Goal: Information Seeking & Learning: Check status

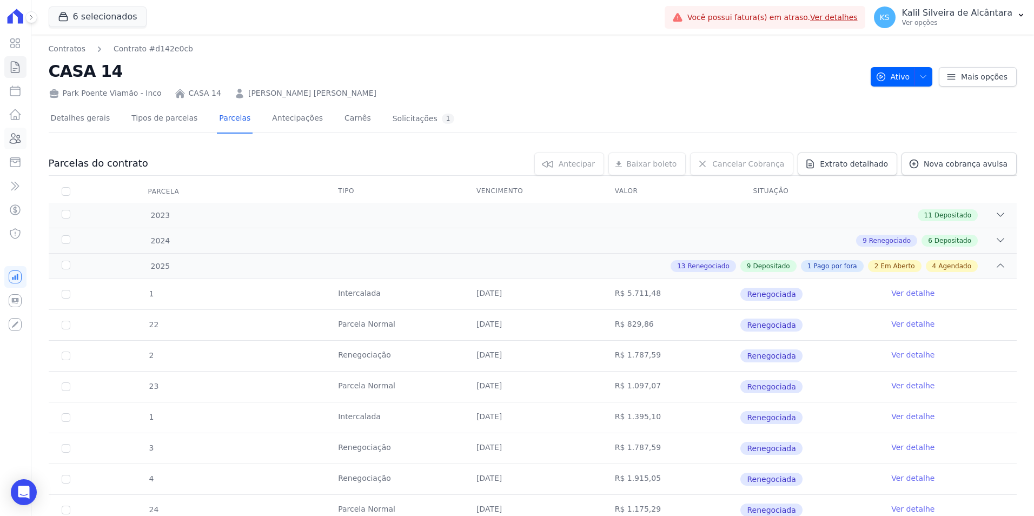
scroll to position [278, 0]
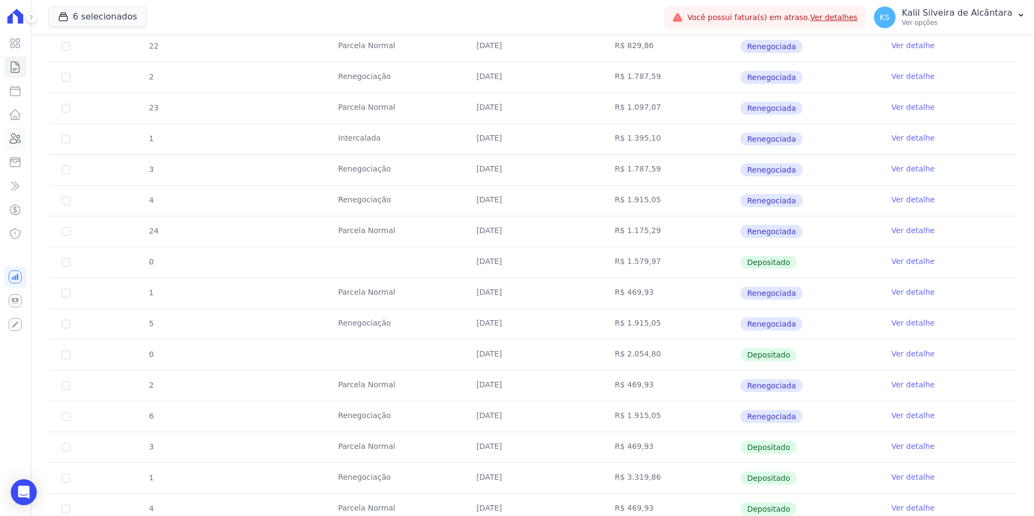
click at [19, 139] on icon at bounding box center [15, 139] width 11 height 10
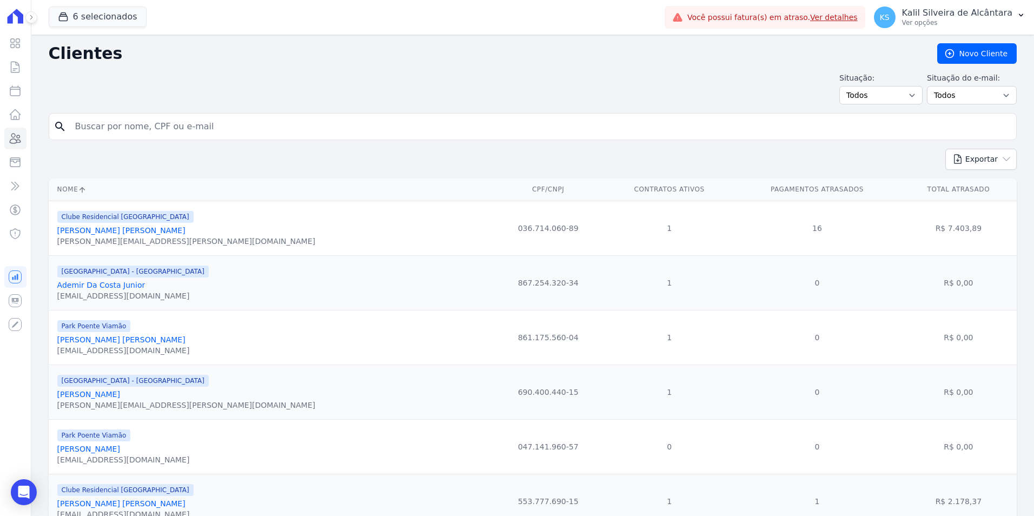
click at [154, 130] on input "search" at bounding box center [540, 127] width 943 height 22
click at [157, 132] on input "search" at bounding box center [540, 127] width 943 height 22
click at [185, 124] on input "search" at bounding box center [540, 127] width 943 height 22
click at [128, 133] on input "search" at bounding box center [540, 127] width 943 height 22
click at [214, 131] on input "search" at bounding box center [540, 127] width 943 height 22
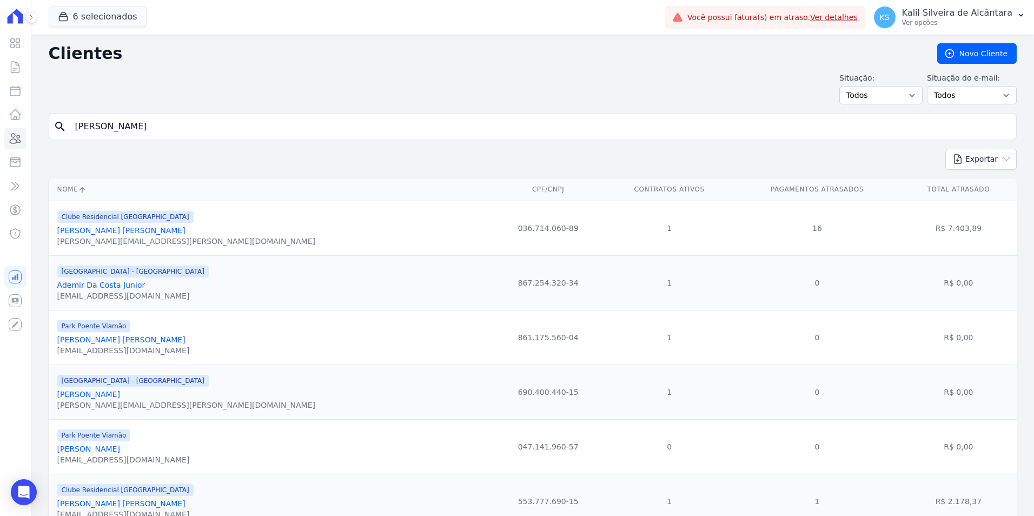
type input "anderson ro"
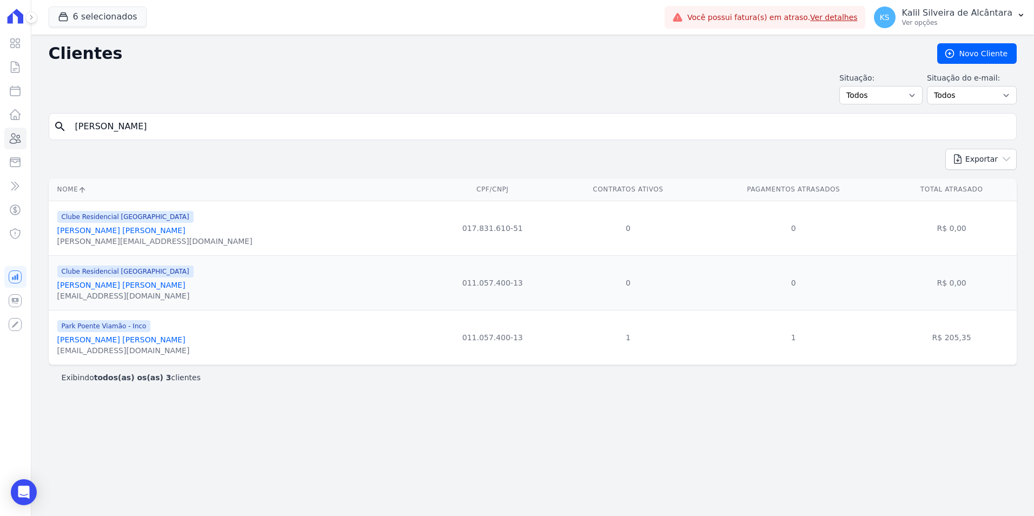
click at [156, 339] on link "Anderson Rodrigo Martins Da Silva" at bounding box center [121, 339] width 128 height 9
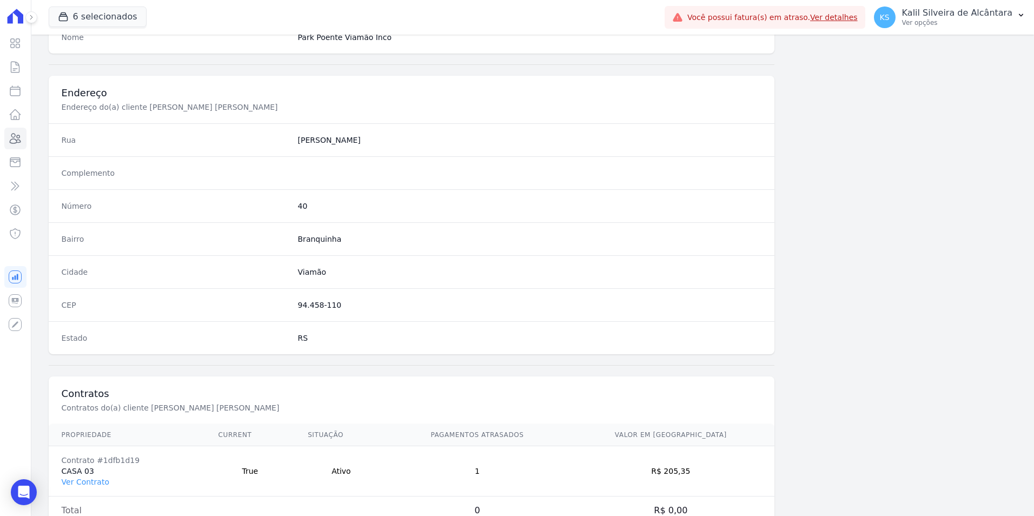
scroll to position [496, 0]
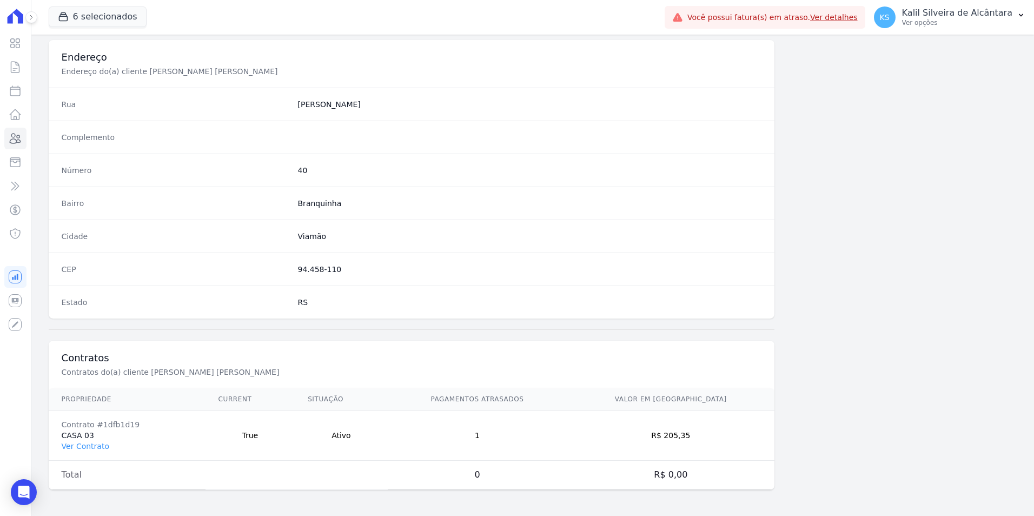
click at [89, 438] on td "Contrato #1dfb1d19 CASA 03 Ver Contrato" at bounding box center [127, 435] width 157 height 50
click at [91, 444] on link "Ver Contrato" at bounding box center [86, 446] width 48 height 9
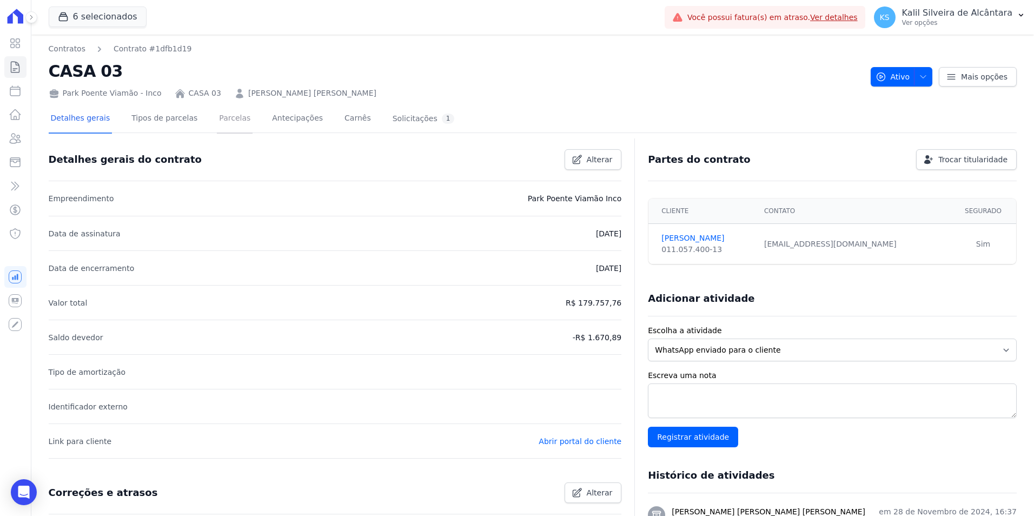
click at [222, 111] on link "Parcelas" at bounding box center [235, 119] width 36 height 29
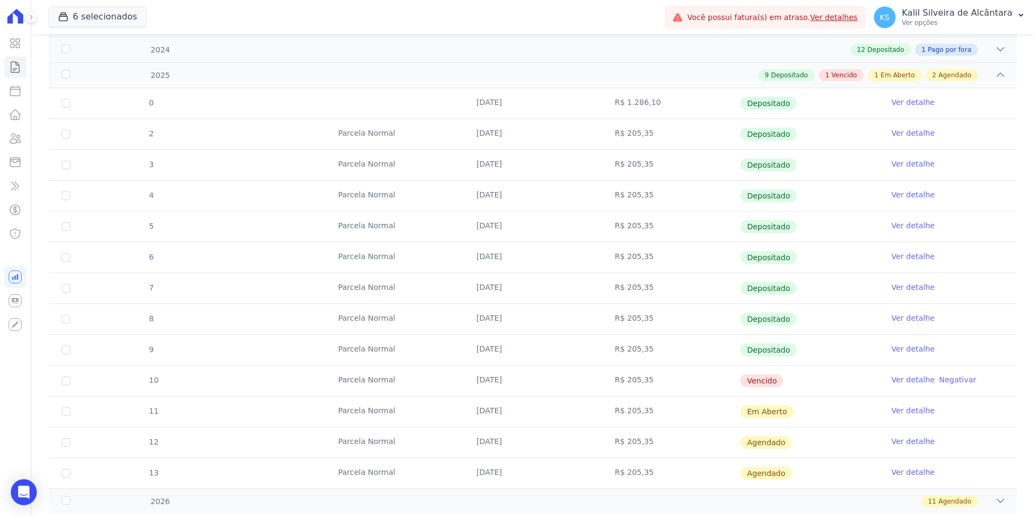
scroll to position [247, 0]
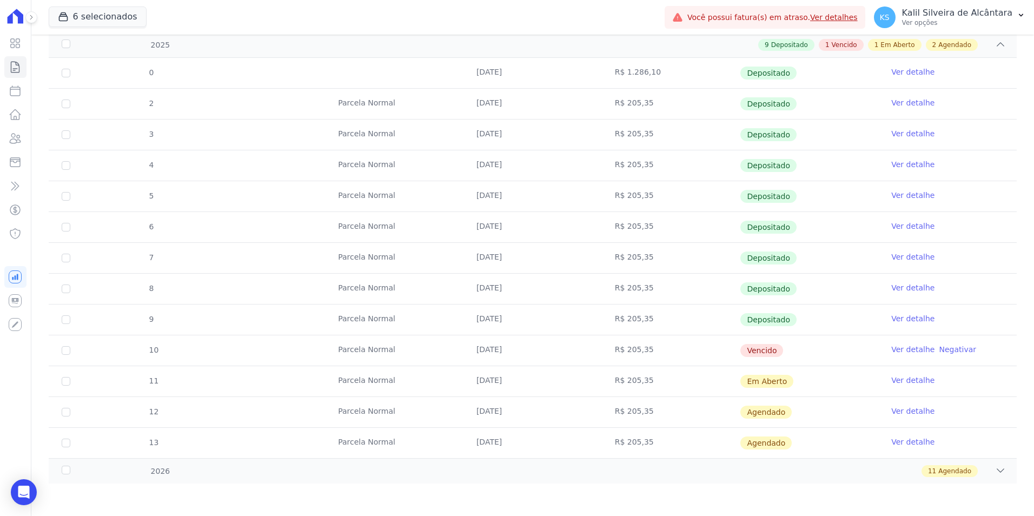
drag, startPoint x: 632, startPoint y: 349, endPoint x: 448, endPoint y: 340, distance: 184.5
click at [448, 340] on tr "10 Parcela Normal 20/09/2025 R$ 205,35 Vencido Ver detalhe Negativar" at bounding box center [533, 350] width 968 height 31
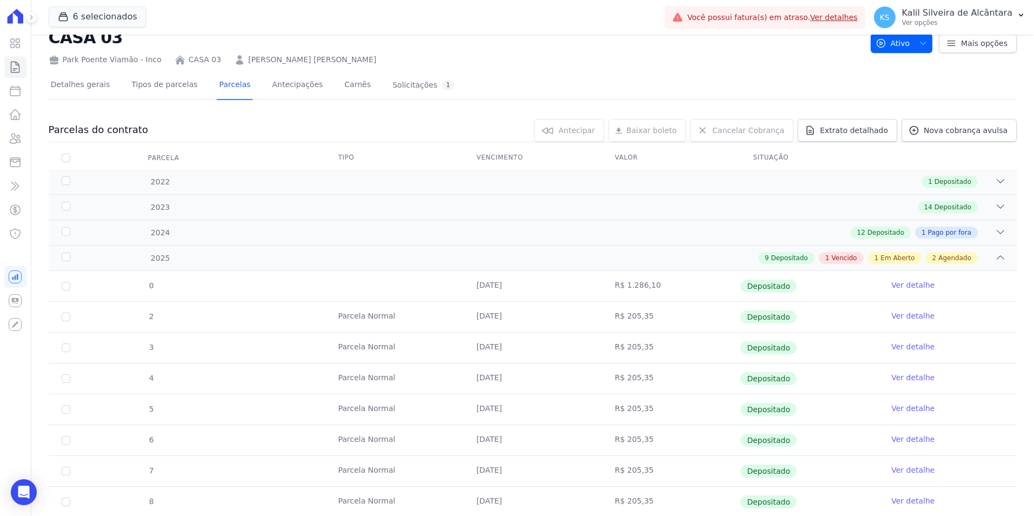
scroll to position [0, 0]
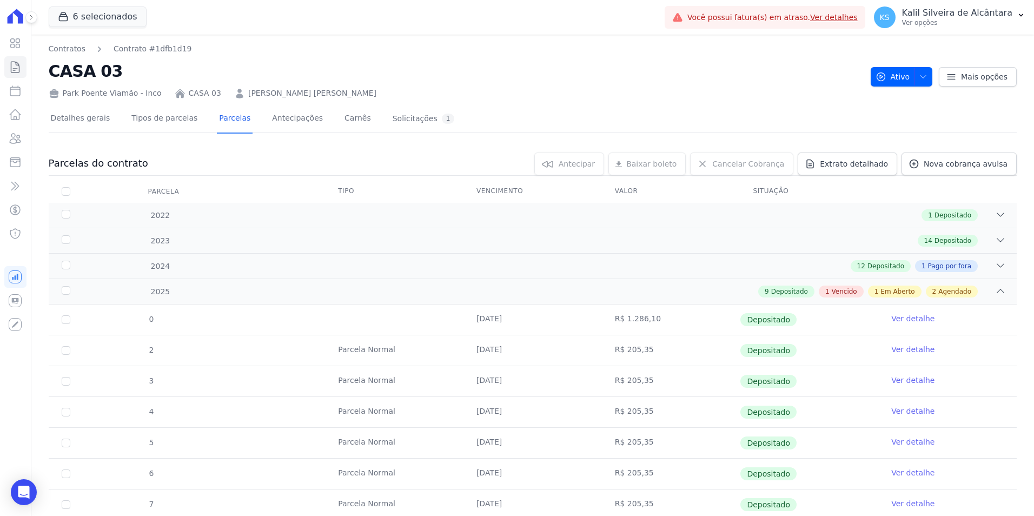
click at [325, 97] on link "ANDERSON RODRIGO MARTINS DA SILVA" at bounding box center [312, 93] width 128 height 11
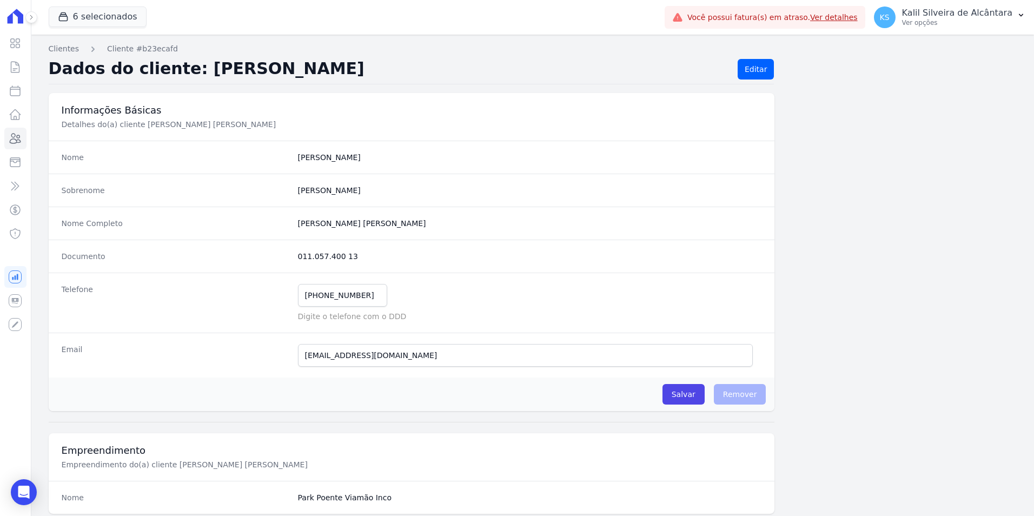
drag, startPoint x: 349, startPoint y: 252, endPoint x: 296, endPoint y: 254, distance: 53.0
click at [298, 254] on dd "011.057.400 13" at bounding box center [530, 256] width 464 height 11
copy dd "011.057.400 13"
click at [20, 135] on icon at bounding box center [15, 138] width 13 height 13
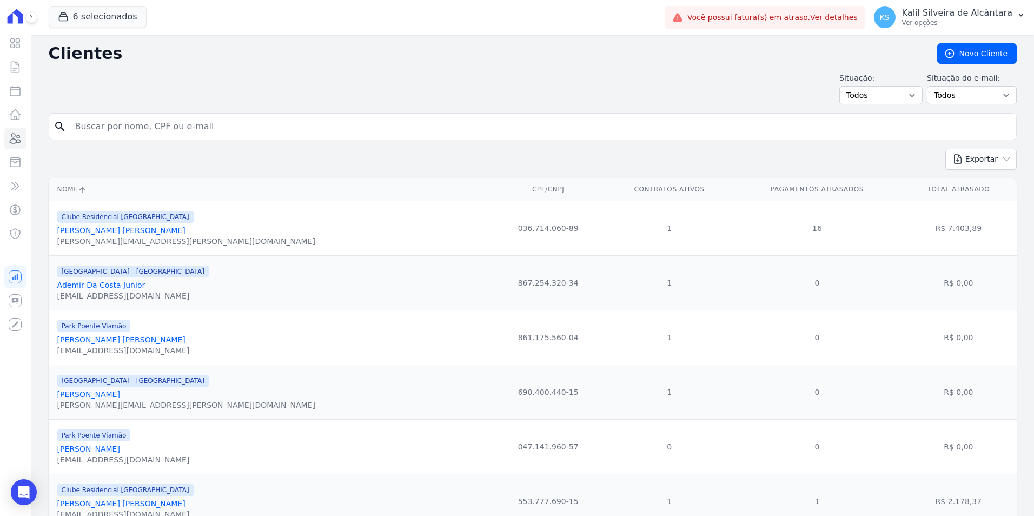
click at [164, 136] on input "search" at bounding box center [540, 127] width 943 height 22
type input "kellen regina"
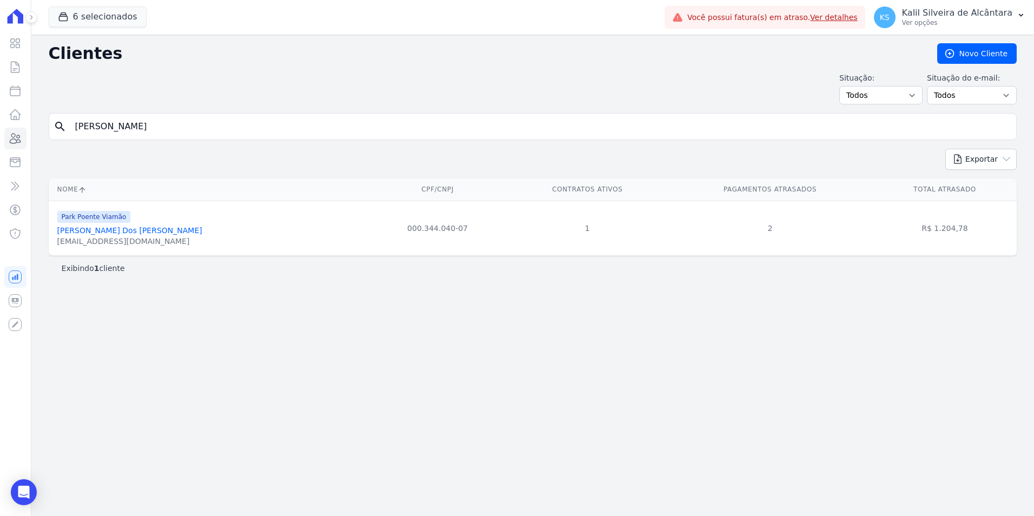
click at [131, 230] on link "[PERSON_NAME] Dos [PERSON_NAME]" at bounding box center [129, 230] width 145 height 9
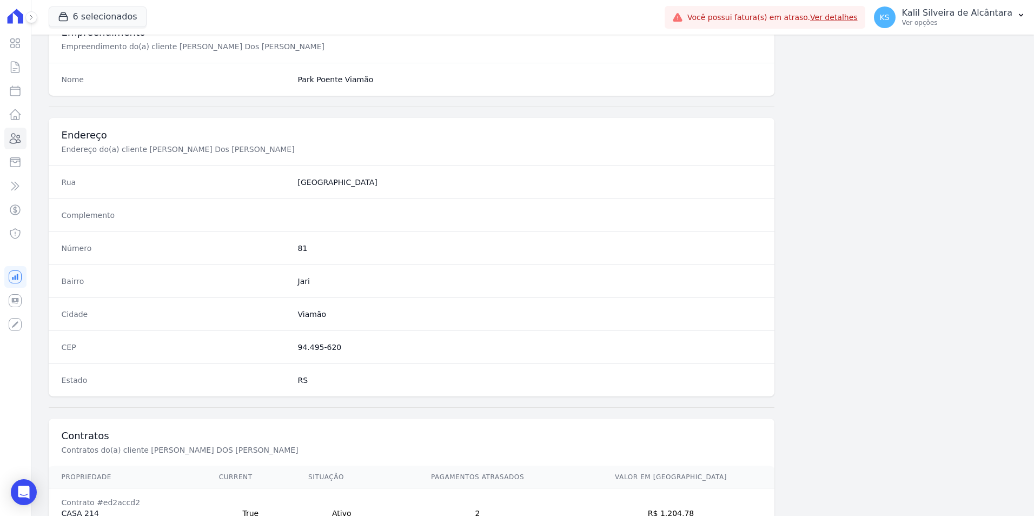
scroll to position [496, 0]
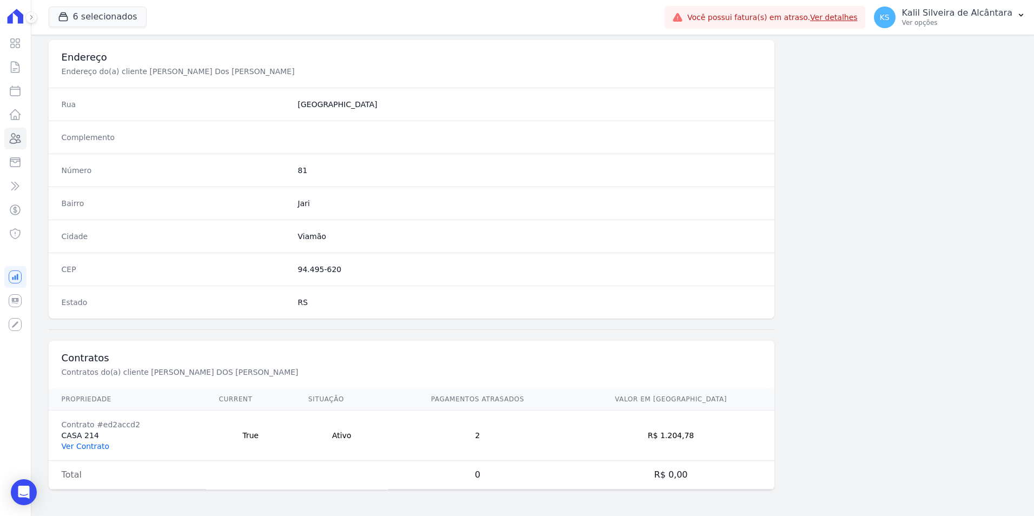
click at [91, 450] on link "Ver Contrato" at bounding box center [86, 446] width 48 height 9
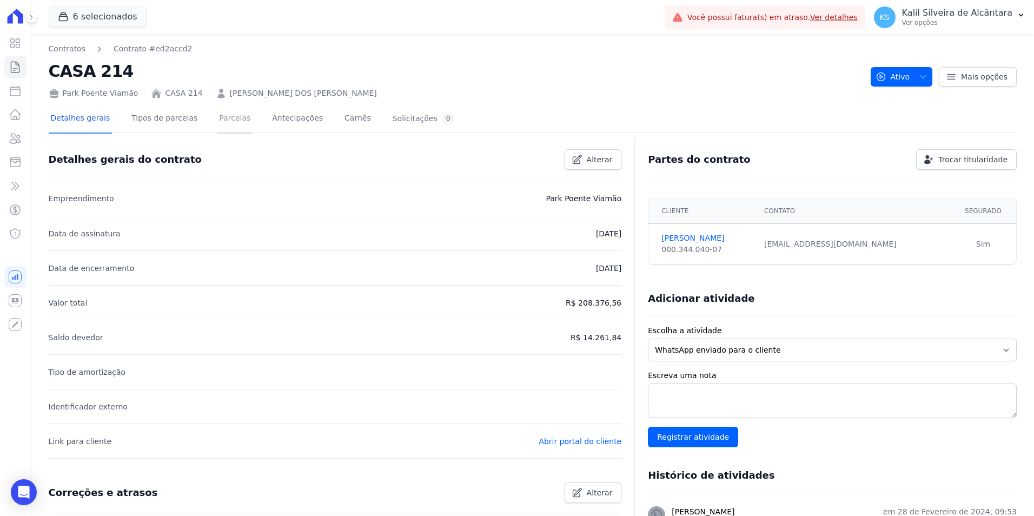
click at [217, 128] on link "Parcelas" at bounding box center [235, 119] width 36 height 29
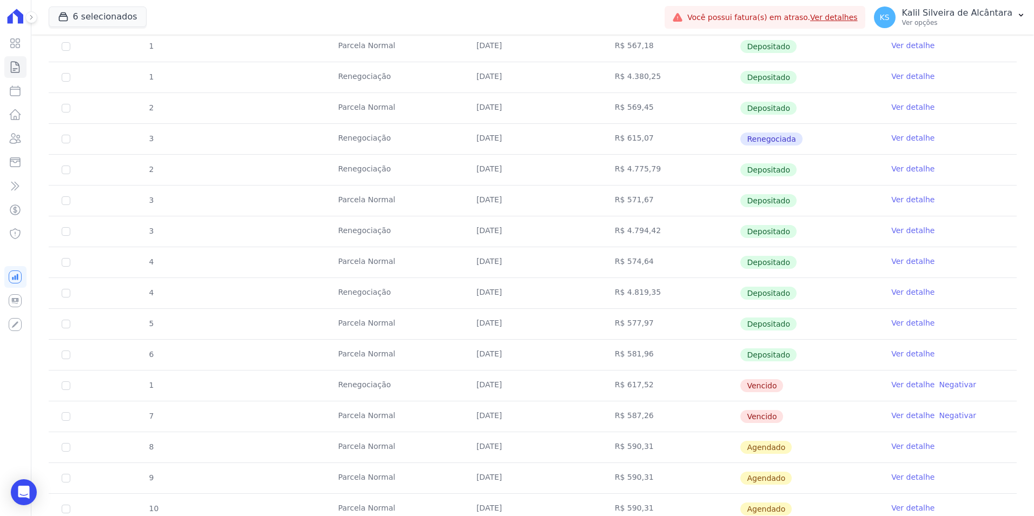
scroll to position [524, 0]
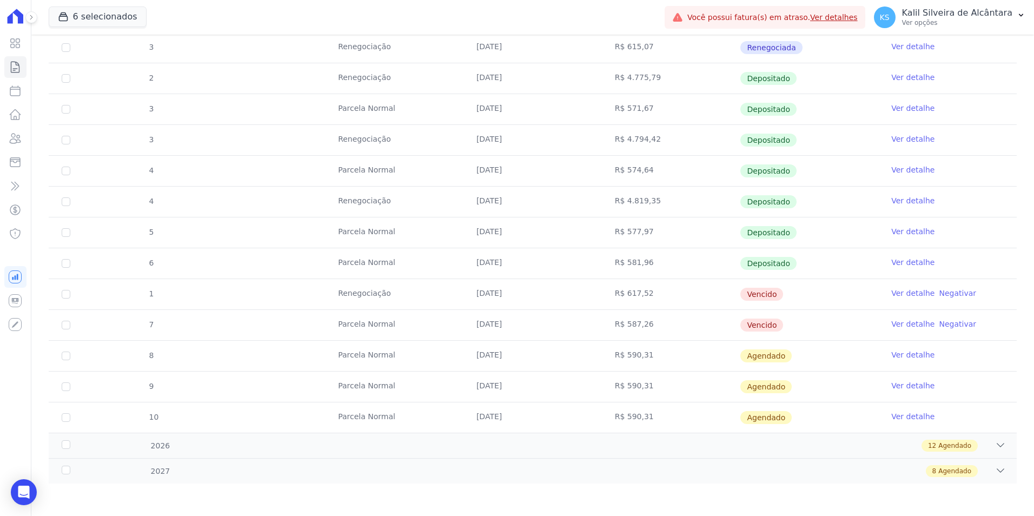
click at [900, 291] on link "Ver detalhe" at bounding box center [912, 293] width 43 height 11
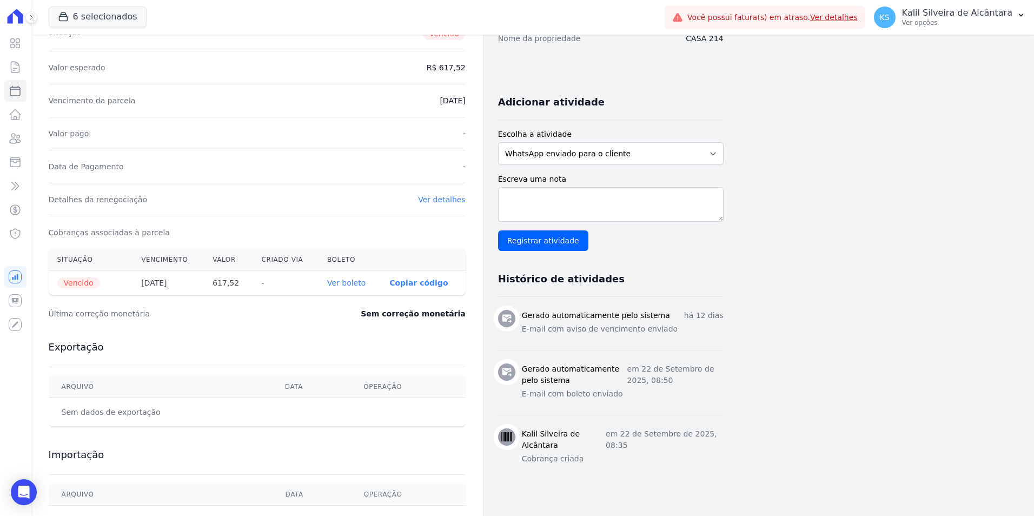
scroll to position [216, 0]
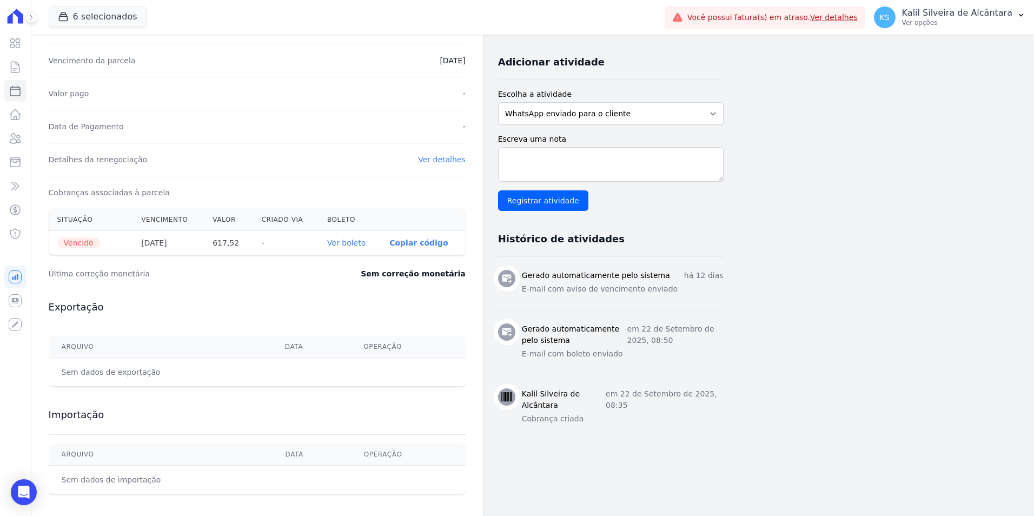
click at [358, 243] on link "Ver boleto" at bounding box center [346, 242] width 38 height 9
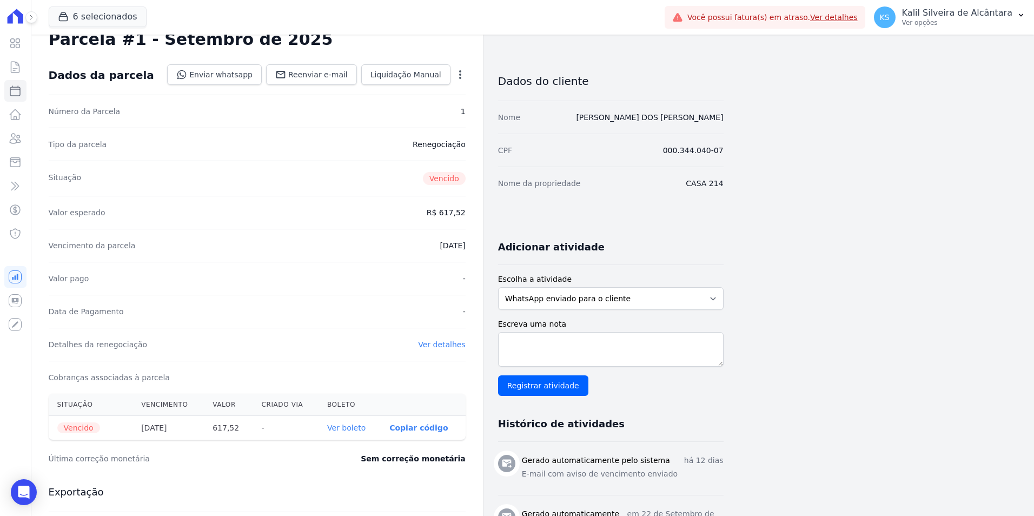
scroll to position [0, 0]
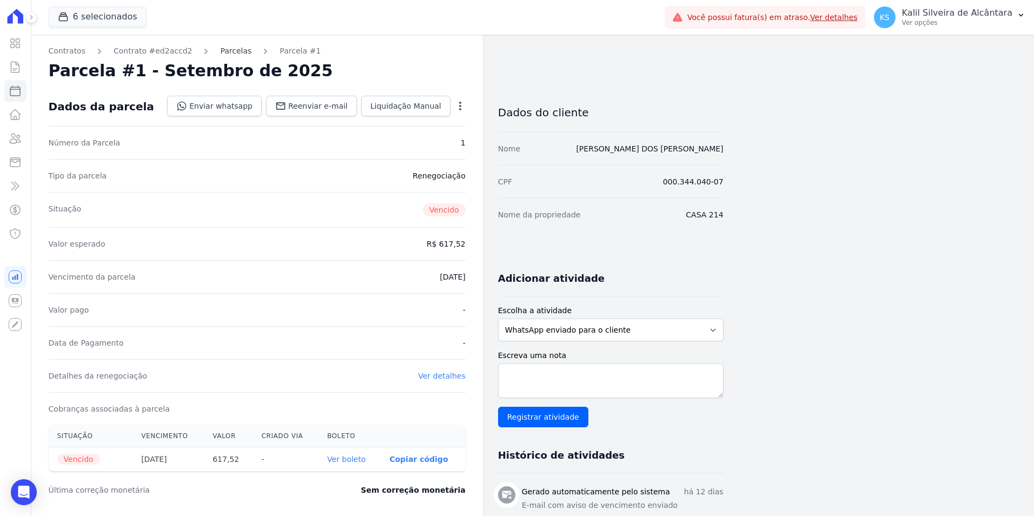
click at [220, 47] on link "Parcelas" at bounding box center [235, 50] width 31 height 11
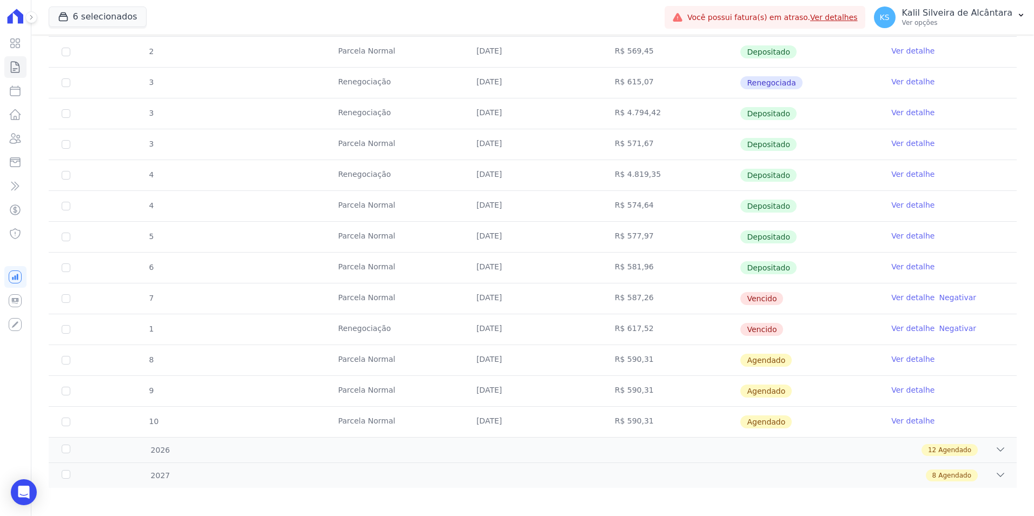
scroll to position [524, 0]
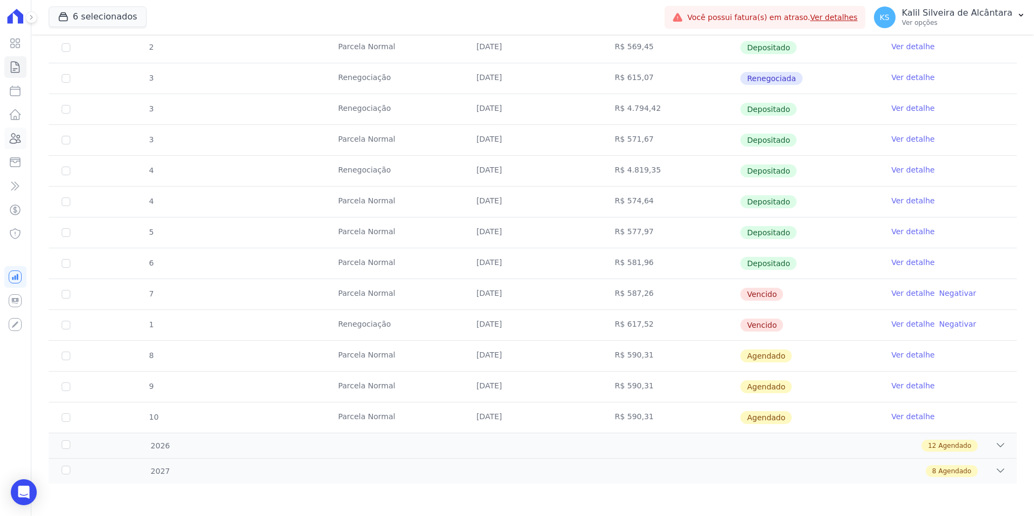
click at [18, 149] on link "Clientes" at bounding box center [15, 139] width 22 height 22
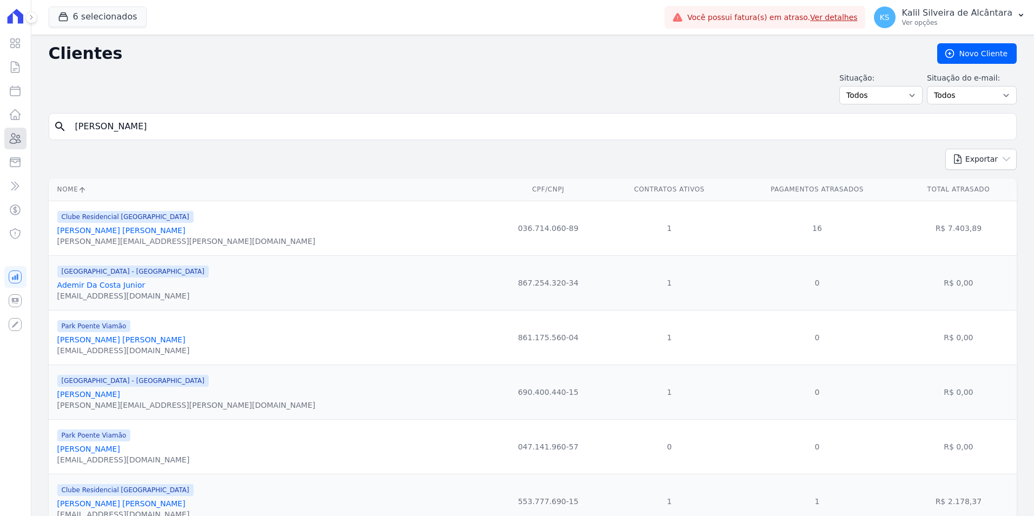
click at [16, 142] on icon at bounding box center [15, 138] width 13 height 13
click at [164, 125] on input "search" at bounding box center [540, 127] width 943 height 22
paste input "Alessandra Bianca Krolov Da Silva"
type input "Alessandra Bianca Krolov Da Silva"
click at [164, 125] on input "search" at bounding box center [540, 127] width 943 height 22
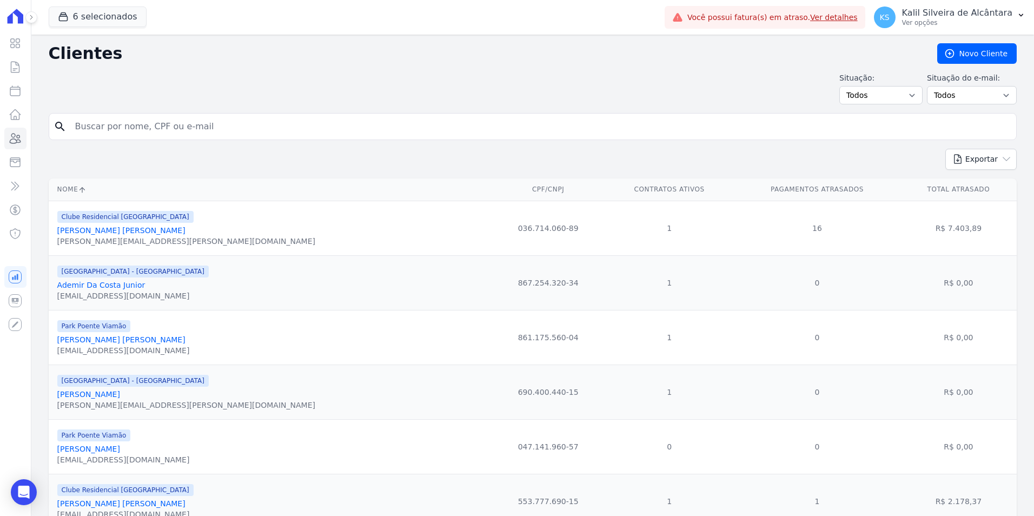
paste input "Alessandra Bianca Krolov Da Silva"
type input "Alessandra Bianca Krolov Da Silva"
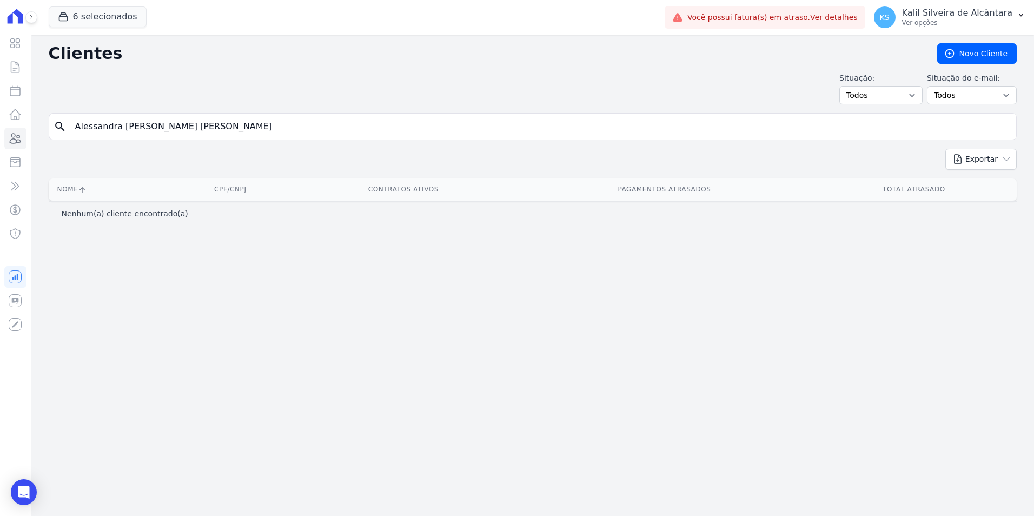
drag, startPoint x: 224, startPoint y: 130, endPoint x: 145, endPoint y: 136, distance: 78.6
click at [145, 136] on input "Alessandra Bianca Krolov Da Silva" at bounding box center [540, 127] width 943 height 22
type input "Alessandra Bianca"
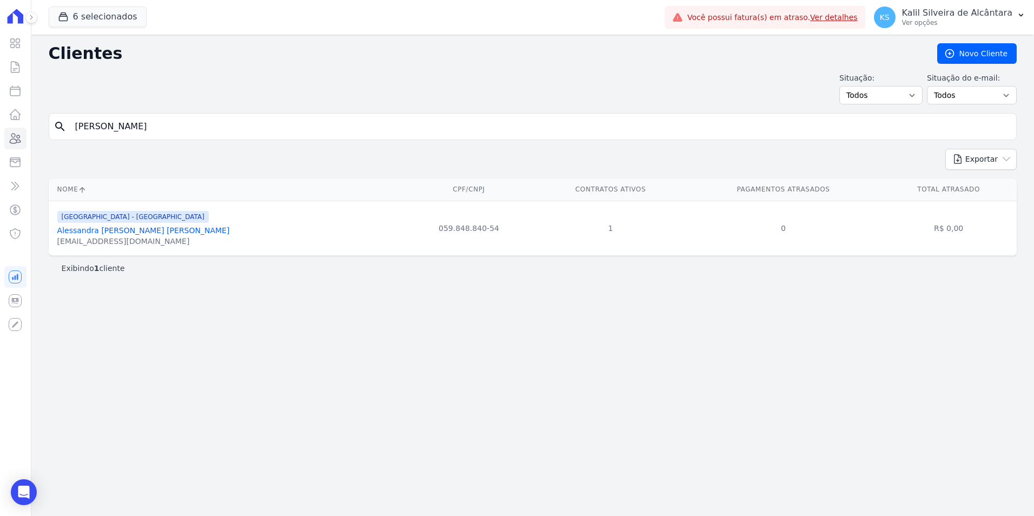
click at [155, 231] on link "Alessandra [PERSON_NAME] [PERSON_NAME]" at bounding box center [143, 230] width 172 height 9
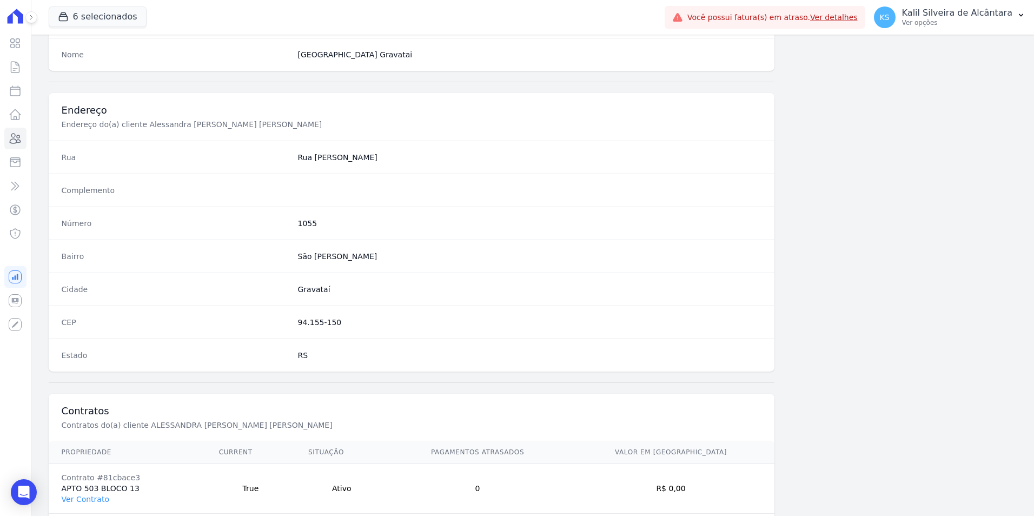
scroll to position [496, 0]
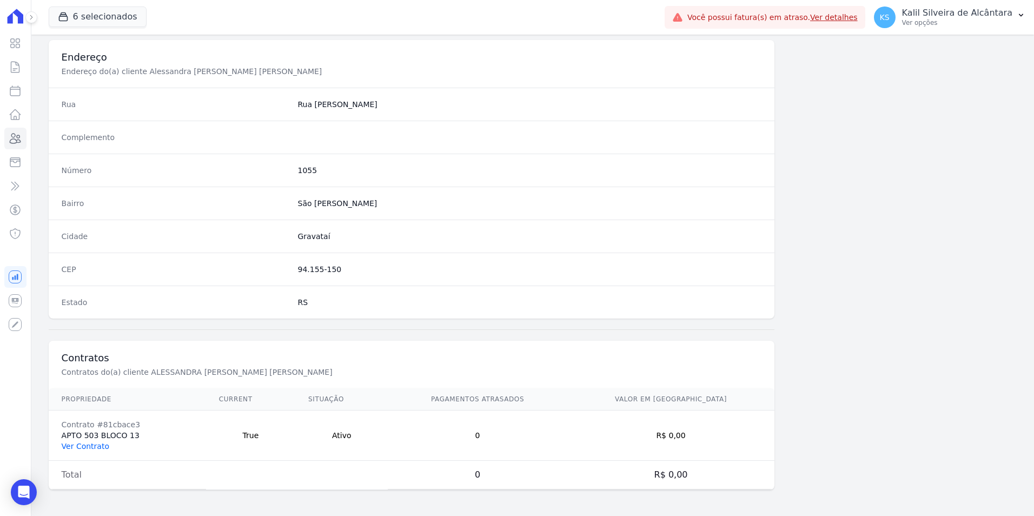
click at [97, 450] on link "Ver Contrato" at bounding box center [86, 446] width 48 height 9
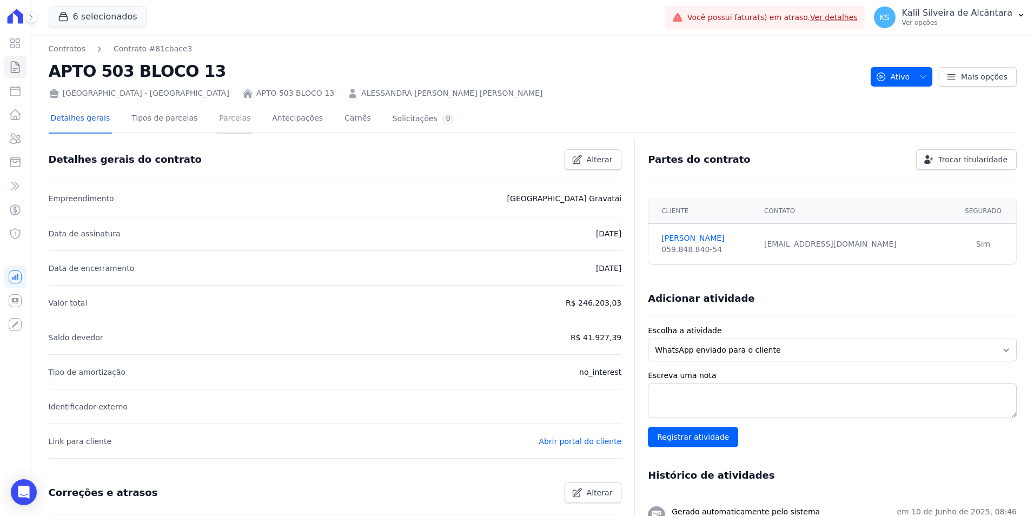
click at [217, 119] on link "Parcelas" at bounding box center [235, 119] width 36 height 29
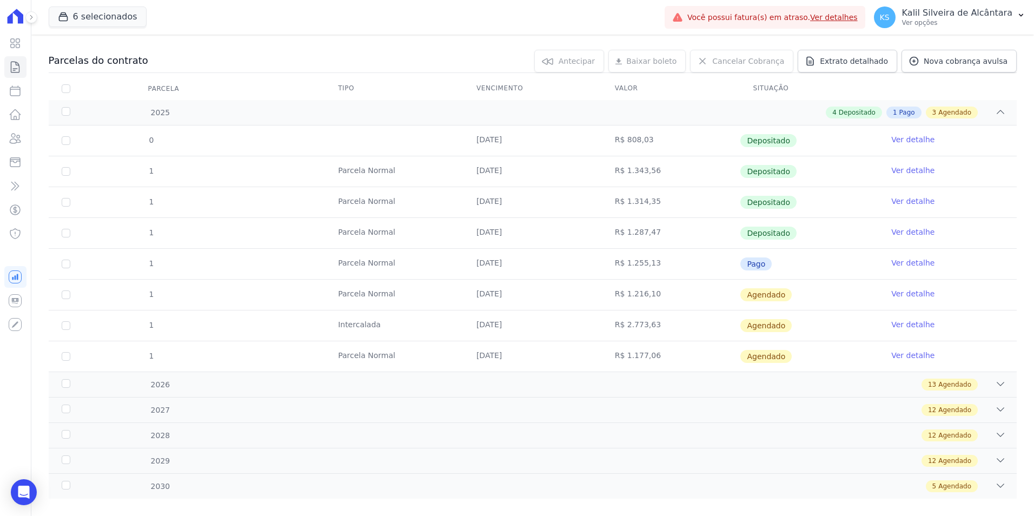
scroll to position [118, 0]
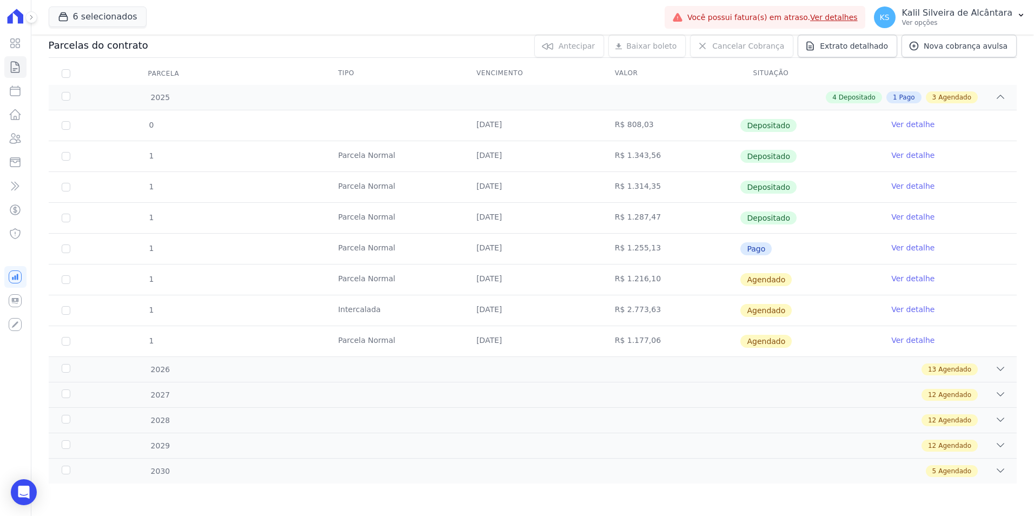
click at [463, 316] on td "[DATE]" at bounding box center [532, 310] width 138 height 30
drag, startPoint x: 462, startPoint y: 316, endPoint x: 432, endPoint y: 316, distance: 29.7
click at [432, 316] on td "Intercalada" at bounding box center [394, 310] width 138 height 30
click at [902, 310] on link "Ver detalhe" at bounding box center [912, 309] width 43 height 11
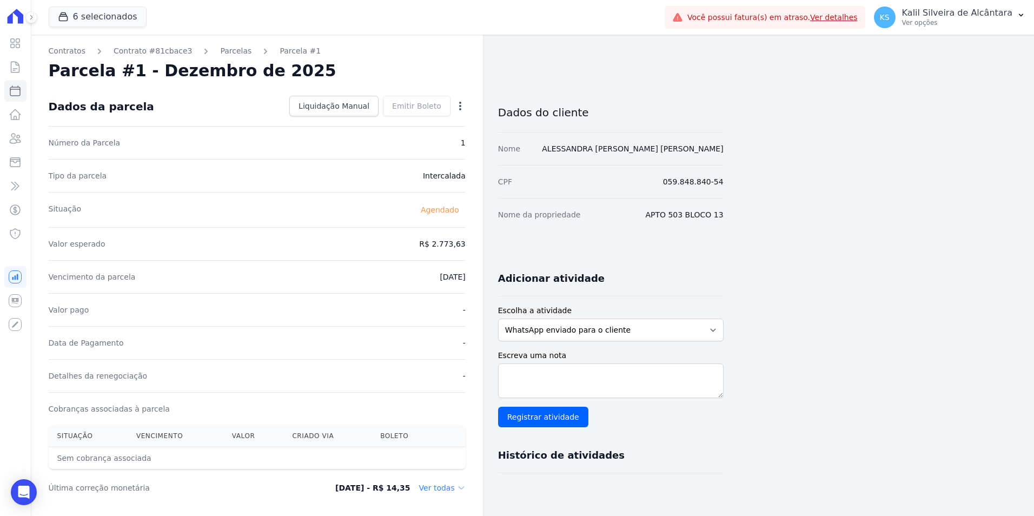
click at [459, 105] on icon "button" at bounding box center [460, 106] width 2 height 9
click at [409, 122] on link "Alterar" at bounding box center [413, 120] width 95 height 19
click at [399, 271] on input "2025-12-10" at bounding box center [422, 275] width 85 height 23
type input "2025-12-25"
click at [450, 94] on div "Dados da parcela Cancelar Salvar" at bounding box center [257, 106] width 417 height 38
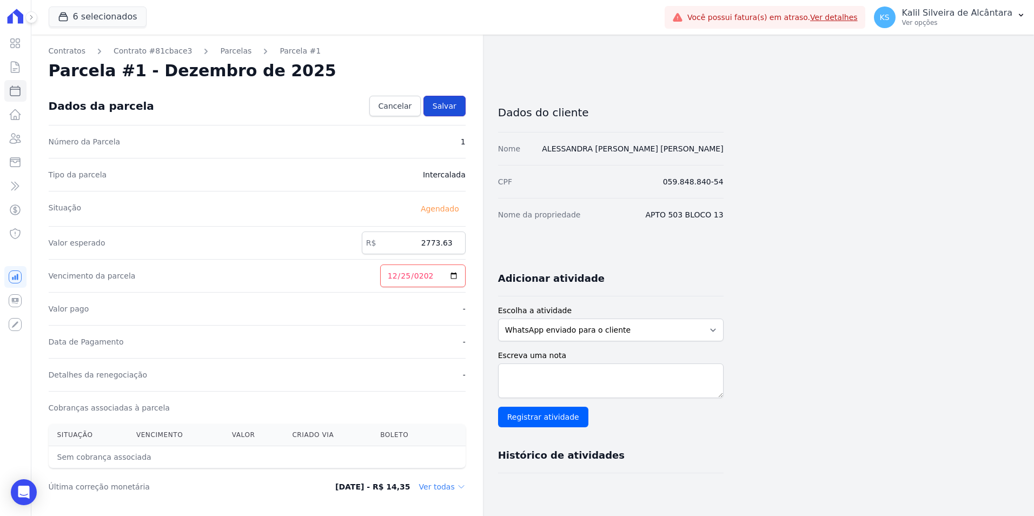
click at [450, 104] on span "Salvar" at bounding box center [444, 106] width 24 height 11
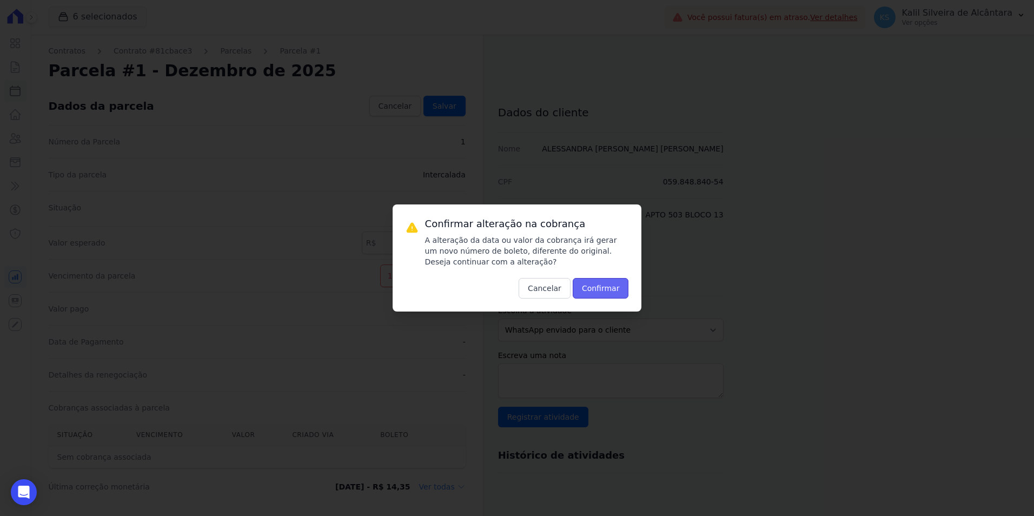
click at [595, 284] on button "Confirmar" at bounding box center [600, 288] width 56 height 21
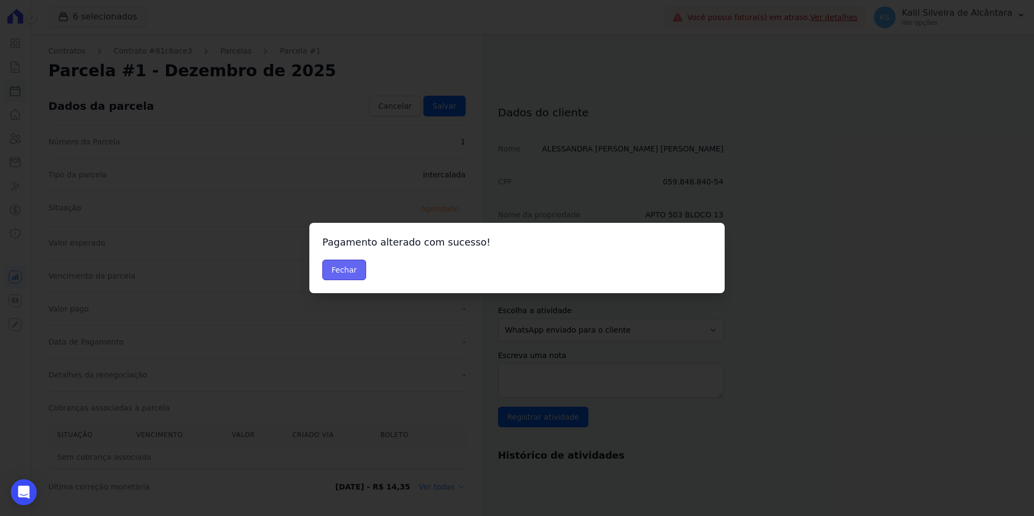
click at [340, 267] on button "Fechar" at bounding box center [344, 269] width 44 height 21
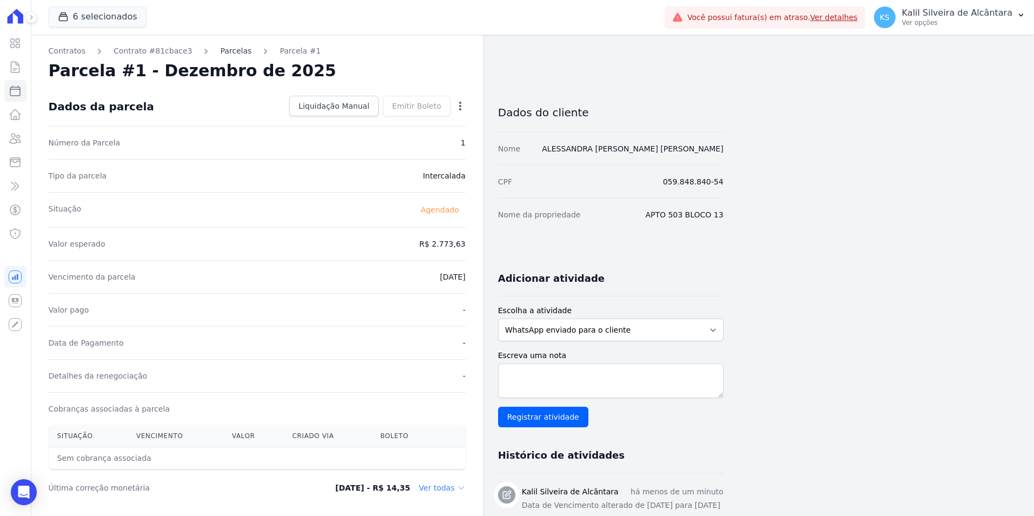
click at [220, 56] on link "Parcelas" at bounding box center [235, 50] width 31 height 11
click at [220, 48] on link "Parcelas" at bounding box center [235, 50] width 31 height 11
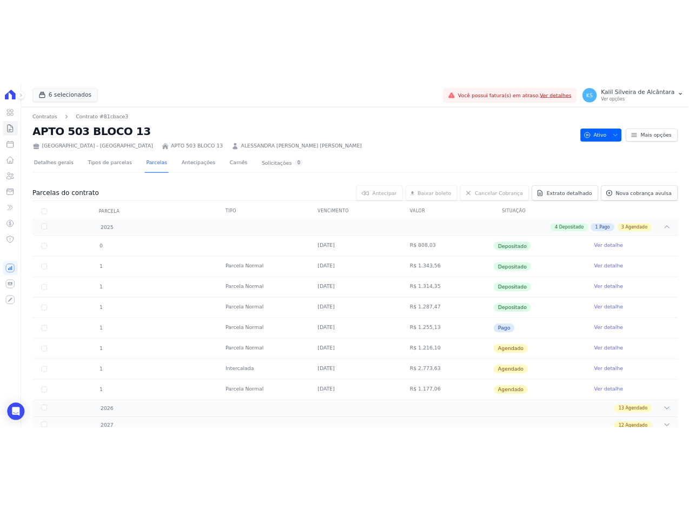
scroll to position [118, 0]
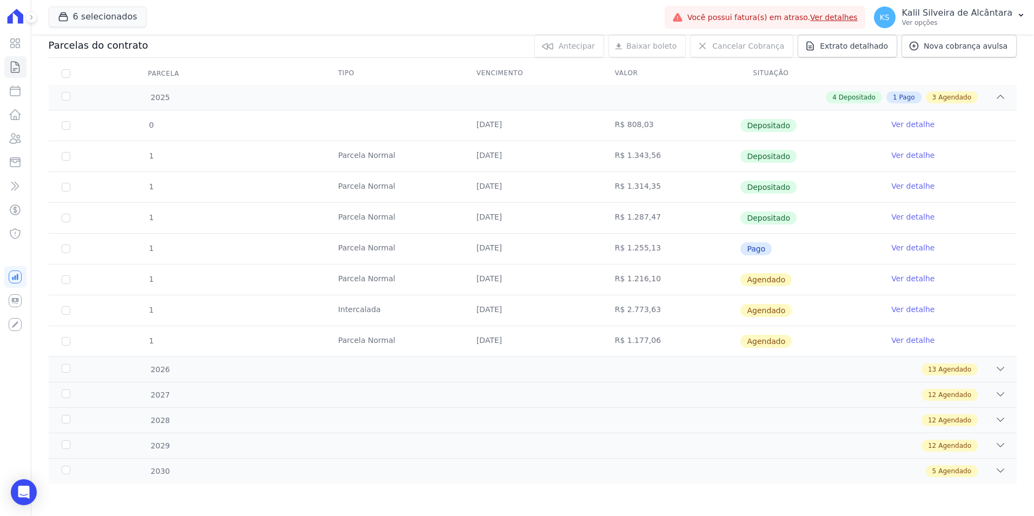
drag, startPoint x: 651, startPoint y: 310, endPoint x: 687, endPoint y: 354, distance: 56.9
click at [687, 354] on tbody "0 [DATE] R$ 808,03 Depositado Ver detalhe 1 [GEOGRAPHIC_DATA] [DATE] R$ 1.343,5…" at bounding box center [533, 233] width 968 height 246
drag, startPoint x: 687, startPoint y: 354, endPoint x: 695, endPoint y: 410, distance: 56.3
click at [672, 390] on div "12 Agendado" at bounding box center [580, 395] width 851 height 12
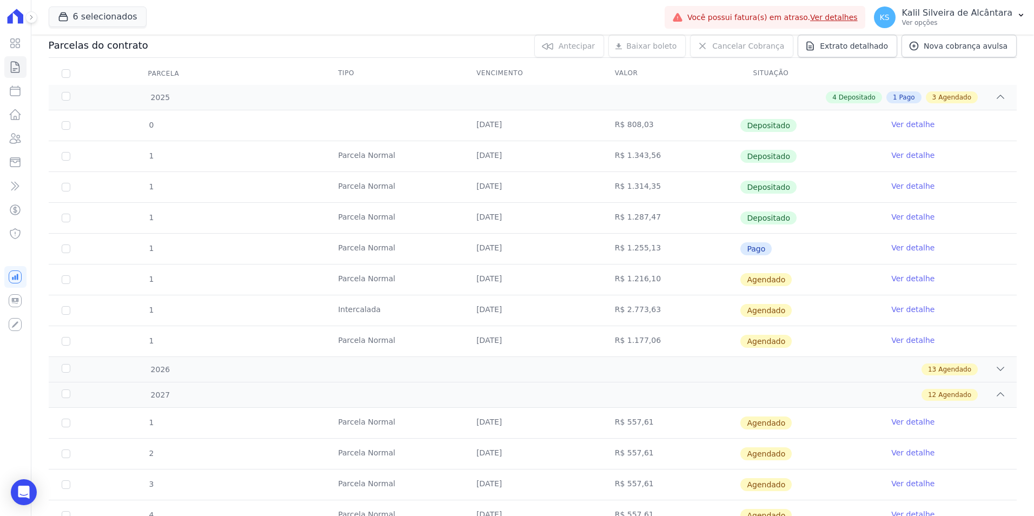
click at [175, 341] on tr "1 [GEOGRAPHIC_DATA] [DATE] R$ 1.177,06 [GEOGRAPHIC_DATA] Ver detalhe" at bounding box center [533, 340] width 968 height 31
click at [19, 138] on icon at bounding box center [15, 138] width 13 height 13
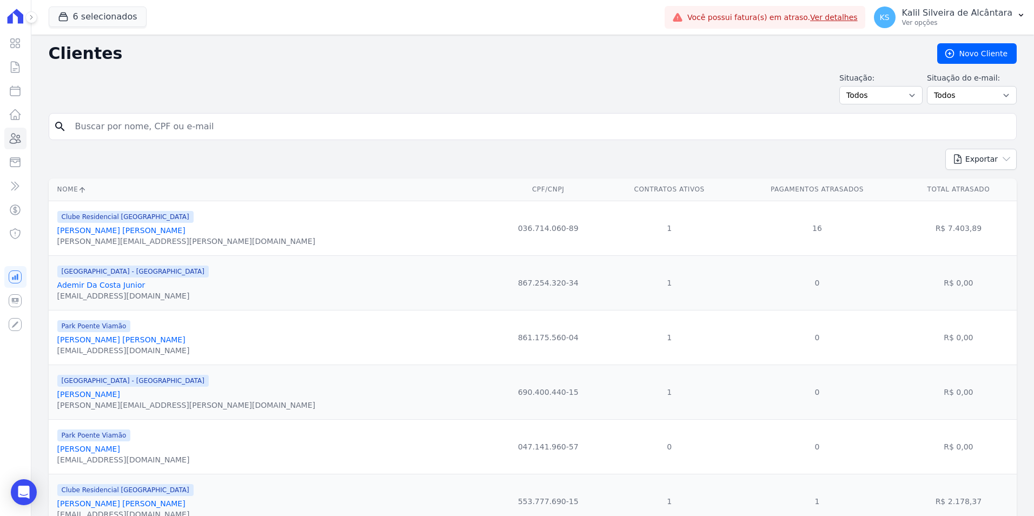
click at [146, 130] on input "search" at bounding box center [540, 127] width 943 height 22
paste input "[PERSON_NAME]"
type input "[PERSON_NAME]"
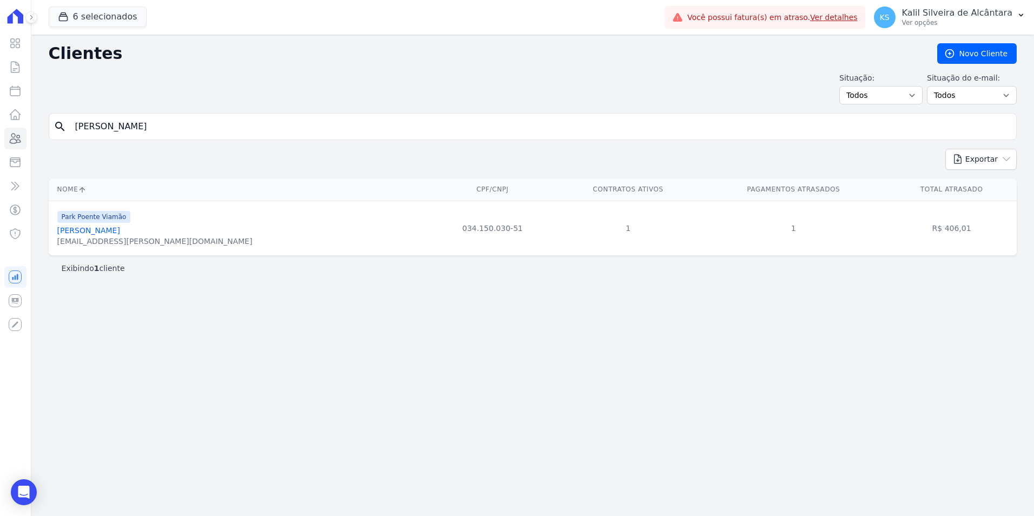
drag, startPoint x: 159, startPoint y: 138, endPoint x: 53, endPoint y: 141, distance: 106.5
click at [53, 141] on form "search [PERSON_NAME]" at bounding box center [533, 131] width 968 height 36
paste input "[PERSON_NAME]"
type input "[PERSON_NAME]"
drag, startPoint x: 171, startPoint y: 128, endPoint x: 2, endPoint y: 145, distance: 170.0
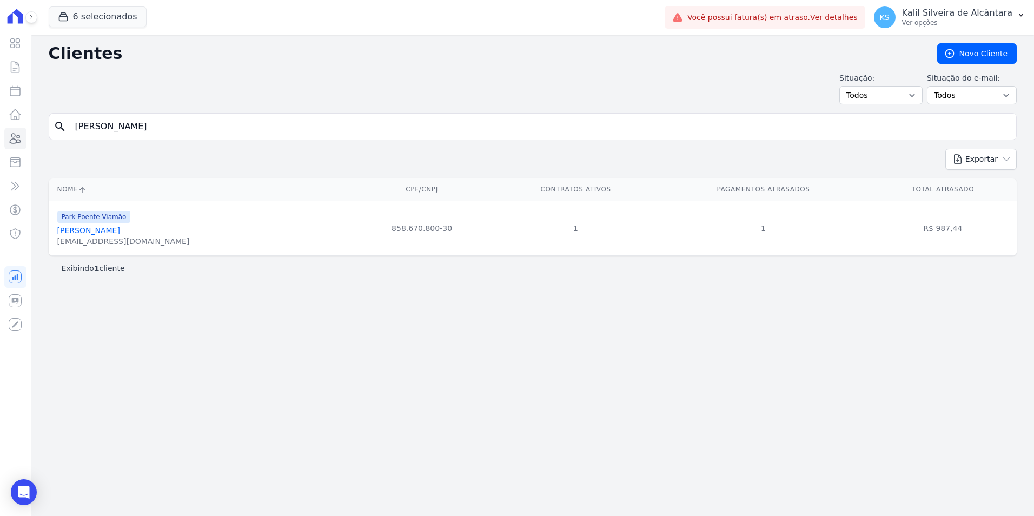
click at [3, 157] on div "Visão Geral Contratos [GEOGRAPHIC_DATA] Lotes Clientes Minha Carteira Transferê…" at bounding box center [517, 258] width 1034 height 516
paste input "[PERSON_NAME]"
type input "[PERSON_NAME]"
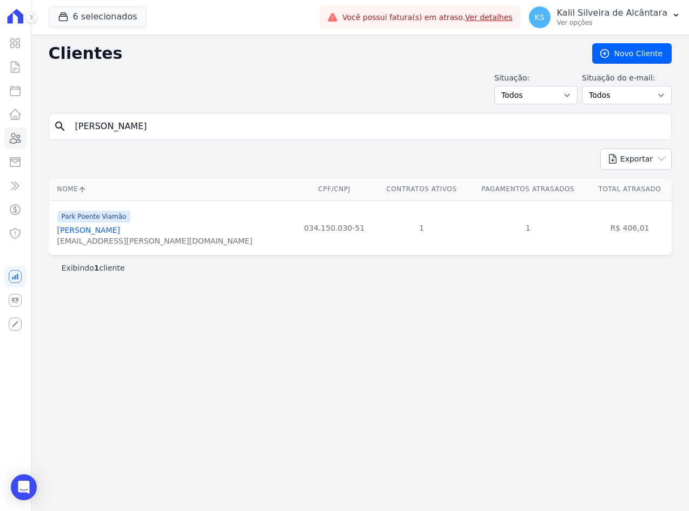
drag, startPoint x: 194, startPoint y: 121, endPoint x: -15, endPoint y: 120, distance: 208.7
click at [0, 120] on html "Visão Geral Contratos [GEOGRAPHIC_DATA] Lotes Clientes Minha Carteira Transferê…" at bounding box center [344, 255] width 689 height 511
paste input "[PERSON_NAME]"
type input "[PERSON_NAME]"
click at [102, 230] on link "[PERSON_NAME]" at bounding box center [88, 230] width 63 height 9
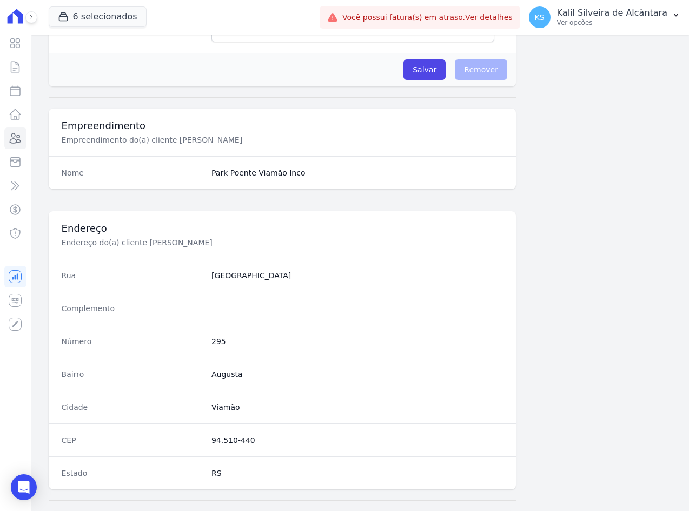
scroll to position [500, 0]
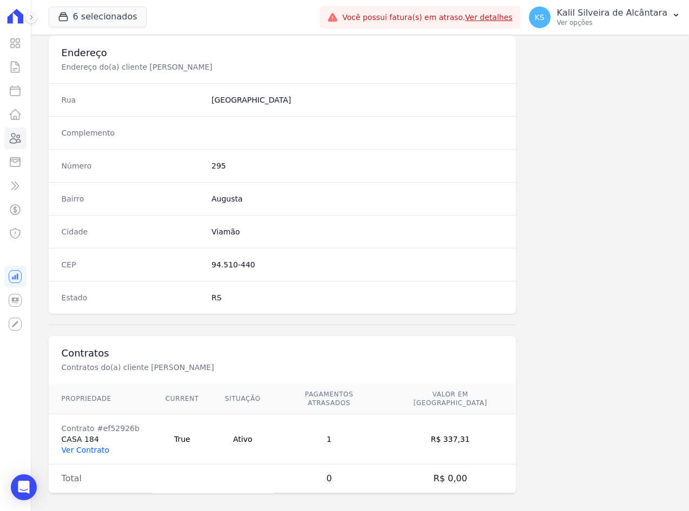
click at [91, 446] on link "Ver Contrato" at bounding box center [86, 450] width 48 height 9
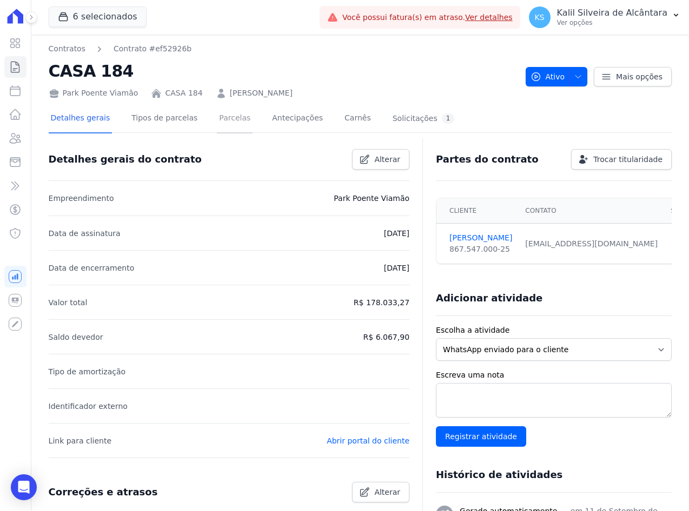
click at [217, 117] on link "Parcelas" at bounding box center [235, 119] width 36 height 29
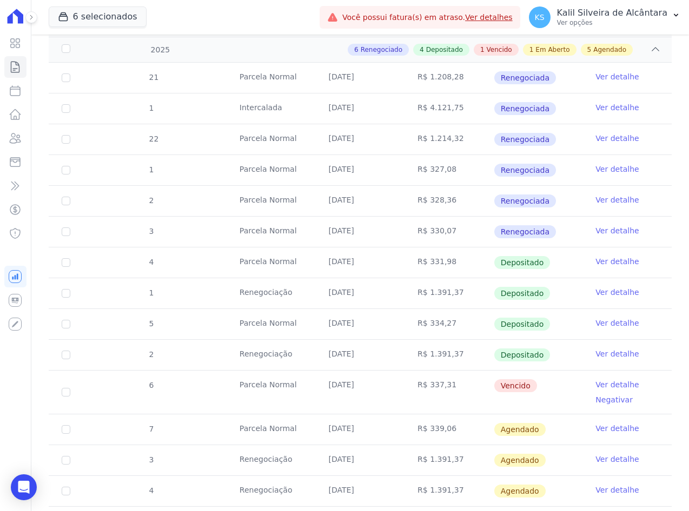
scroll to position [324, 0]
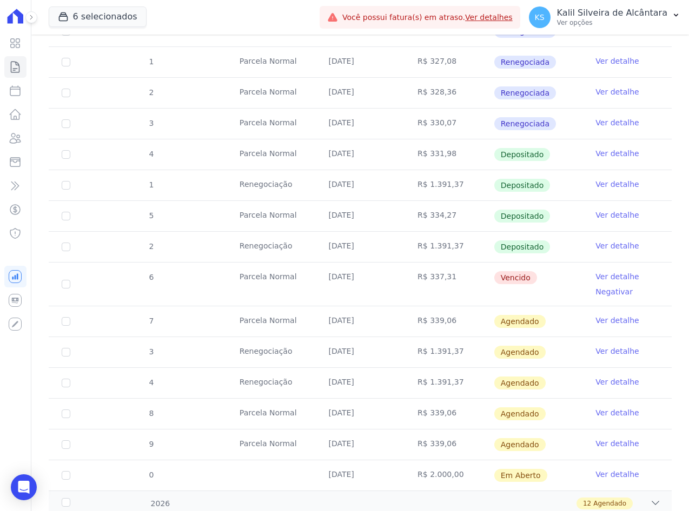
click at [28, 135] on div "Visão Geral Contratos [GEOGRAPHIC_DATA] Lotes Clientes Minha Carteira Transferê…" at bounding box center [15, 255] width 31 height 511
click at [21, 137] on icon at bounding box center [15, 138] width 13 height 13
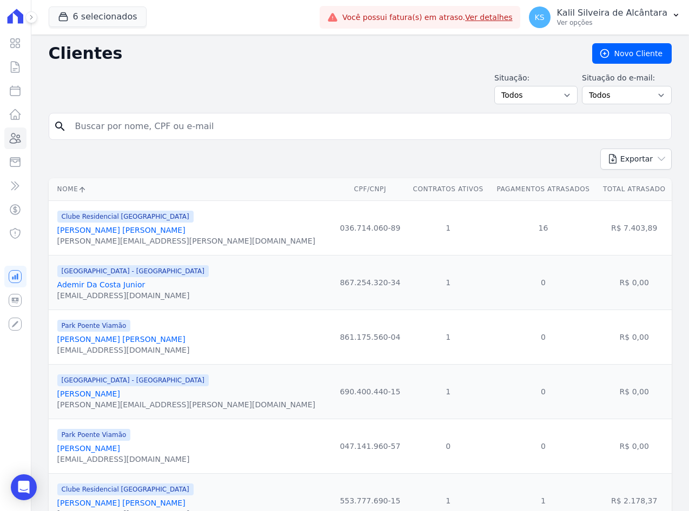
drag, startPoint x: 187, startPoint y: 124, endPoint x: 156, endPoint y: 118, distance: 31.4
click at [187, 124] on input "search" at bounding box center [368, 127] width 598 height 22
paste input "[PERSON_NAME] Dos [PERSON_NAME]"
type input "[PERSON_NAME] Dos [PERSON_NAME]"
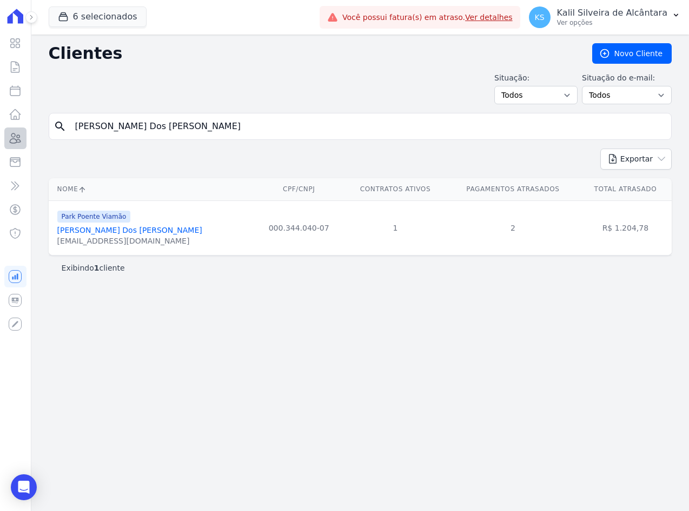
drag, startPoint x: 182, startPoint y: 121, endPoint x: 5, endPoint y: 132, distance: 176.6
click at [14, 131] on div "Visão Geral Contratos [GEOGRAPHIC_DATA] Lotes Clientes Minha Carteira Transferê…" at bounding box center [344, 255] width 689 height 511
paste input "[PERSON_NAME]"
type input "[PERSON_NAME]"
click at [0, 142] on html "Visão Geral Contratos [GEOGRAPHIC_DATA] Lotes Clientes Minha Carteira Transferê…" at bounding box center [344, 255] width 689 height 511
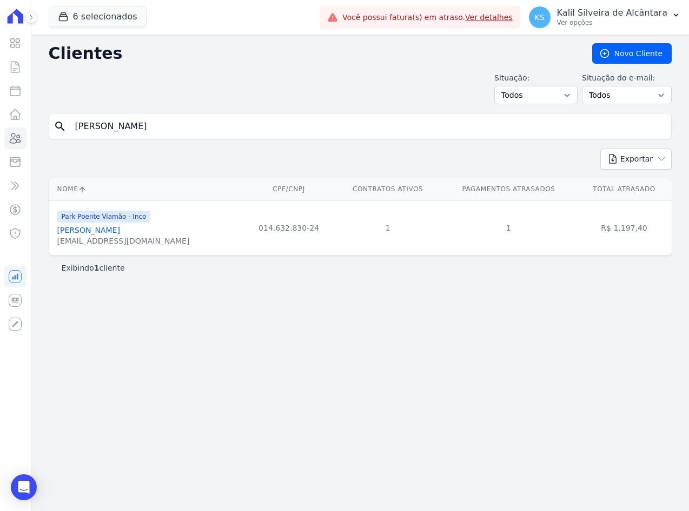
paste input "[PERSON_NAME] [PERSON_NAME]"
type input "[PERSON_NAME] [PERSON_NAME]"
drag, startPoint x: 224, startPoint y: 128, endPoint x: -44, endPoint y: 119, distance: 267.7
click at [0, 119] on html "Visão Geral Contratos [GEOGRAPHIC_DATA] Lotes Clientes Minha Carteira Transferê…" at bounding box center [344, 255] width 689 height 511
paste input "GEISSON [PERSON_NAME] [PERSON_NAME]"
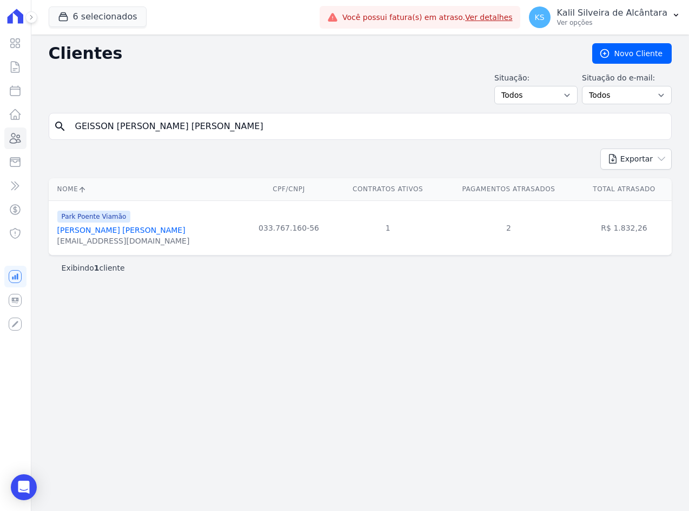
type input "GEISSON [PERSON_NAME] [PERSON_NAME]"
click at [92, 232] on link "Geisson [PERSON_NAME] [PERSON_NAME]" at bounding box center [137, 230] width 161 height 9
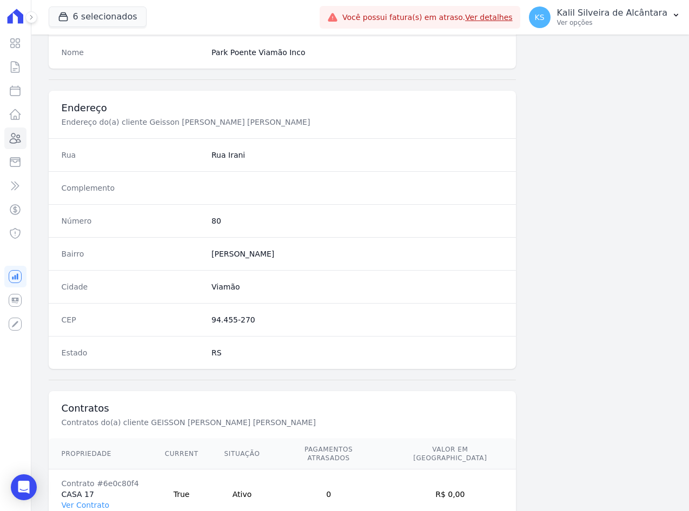
scroll to position [500, 0]
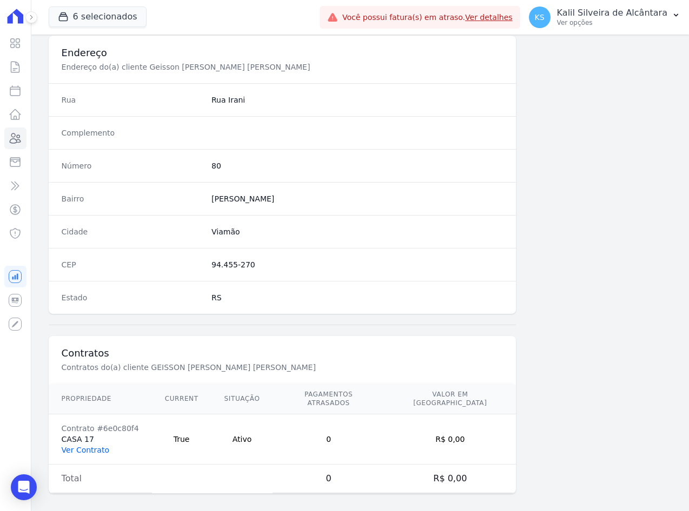
click at [96, 446] on link "Ver Contrato" at bounding box center [86, 450] width 48 height 9
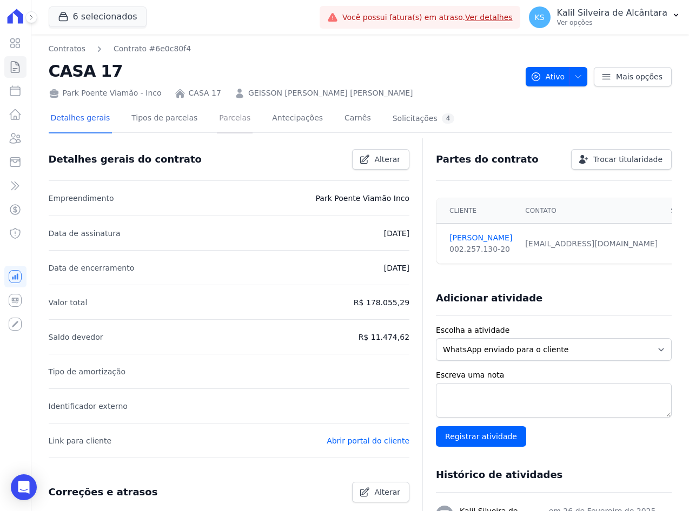
click at [217, 120] on link "Parcelas" at bounding box center [235, 119] width 36 height 29
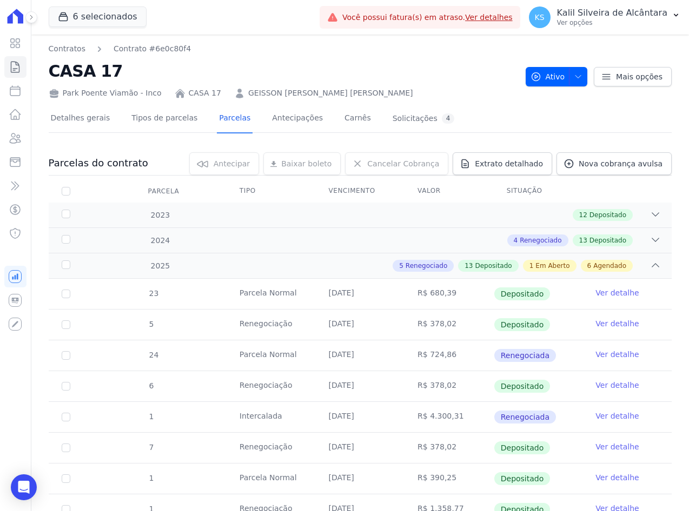
click at [271, 88] on link "GEISSON [PERSON_NAME] [PERSON_NAME]" at bounding box center [330, 93] width 165 height 11
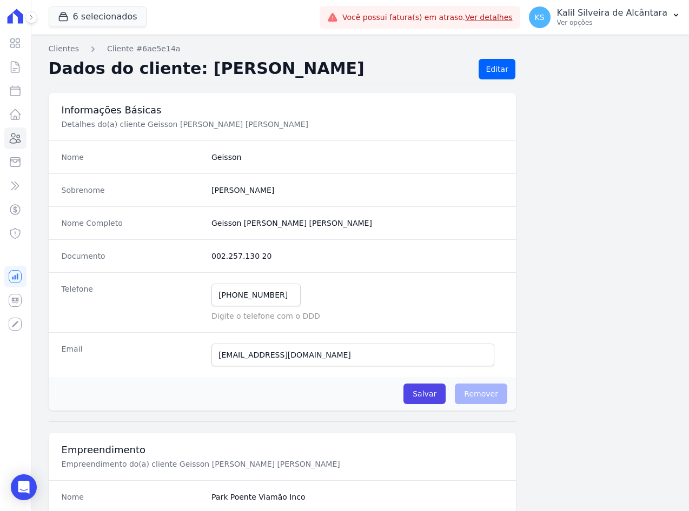
drag, startPoint x: 264, startPoint y: 252, endPoint x: 209, endPoint y: 263, distance: 56.1
click at [209, 263] on div "Documento 002.257.130 20" at bounding box center [282, 255] width 467 height 33
copy dd "002.257.130 20"
click at [21, 139] on icon at bounding box center [15, 138] width 13 height 13
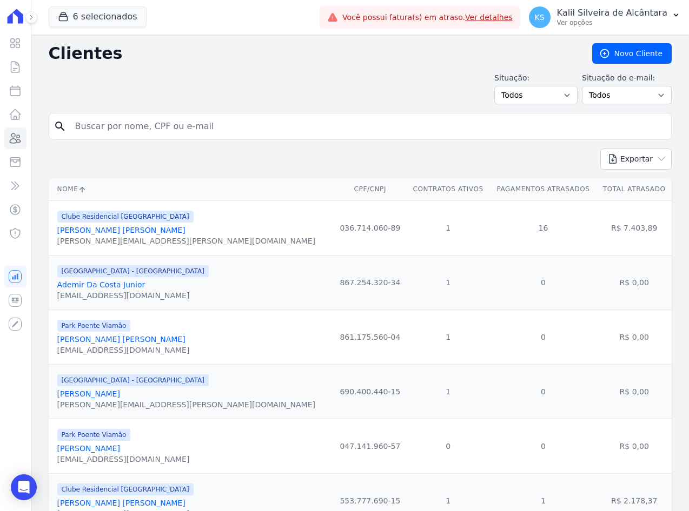
click at [195, 134] on input "search" at bounding box center [368, 127] width 598 height 22
paste input "[PERSON_NAME]"
type input "[PERSON_NAME]"
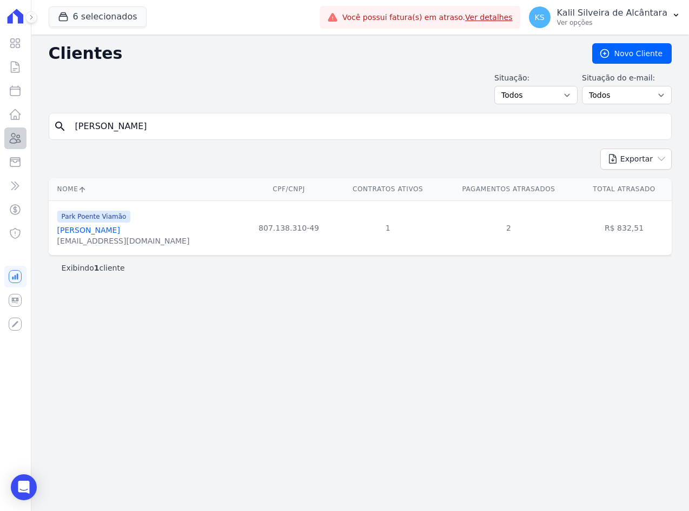
drag, startPoint x: 244, startPoint y: 128, endPoint x: 17, endPoint y: 148, distance: 227.9
click at [41, 144] on div "Clientes [GEOGRAPHIC_DATA] Situação: Todos Adimplentes Inadimplentes Situação d…" at bounding box center [359, 273] width 657 height 477
paste input "[PERSON_NAME] [DEMOGRAPHIC_DATA]"
type input "[PERSON_NAME] [PERSON_NAME]"
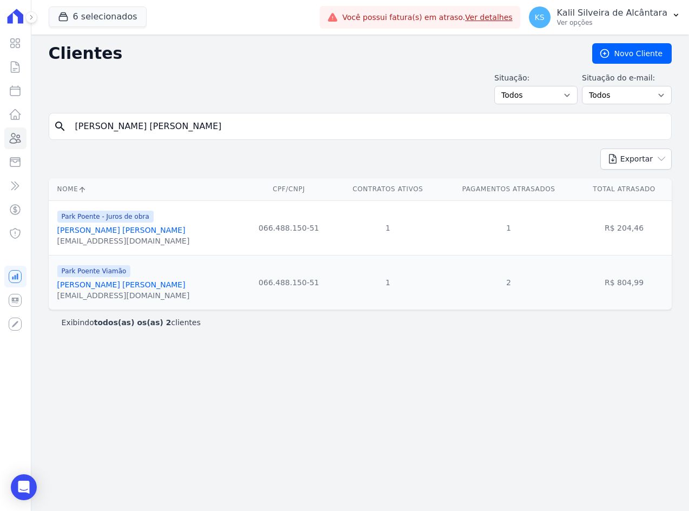
drag, startPoint x: 191, startPoint y: 132, endPoint x: -21, endPoint y: 134, distance: 211.4
click at [0, 134] on html "Visão Geral Contratos [GEOGRAPHIC_DATA] Lotes Clientes Minha Carteira Transferê…" at bounding box center [344, 255] width 689 height 511
paste input "[PERSON_NAME] Oliveir"
type input "[PERSON_NAME] [PERSON_NAME]"
drag, startPoint x: 219, startPoint y: 134, endPoint x: 7, endPoint y: 137, distance: 211.9
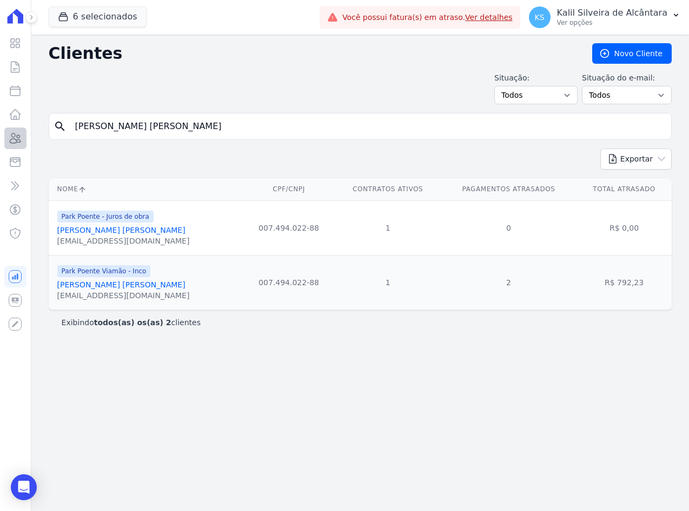
click at [9, 137] on div "Visão Geral Contratos [GEOGRAPHIC_DATA] Lotes Clientes Minha Carteira Transferê…" at bounding box center [344, 255] width 689 height 511
paste input "[PERSON_NAME] da Sil"
type input "[PERSON_NAME]"
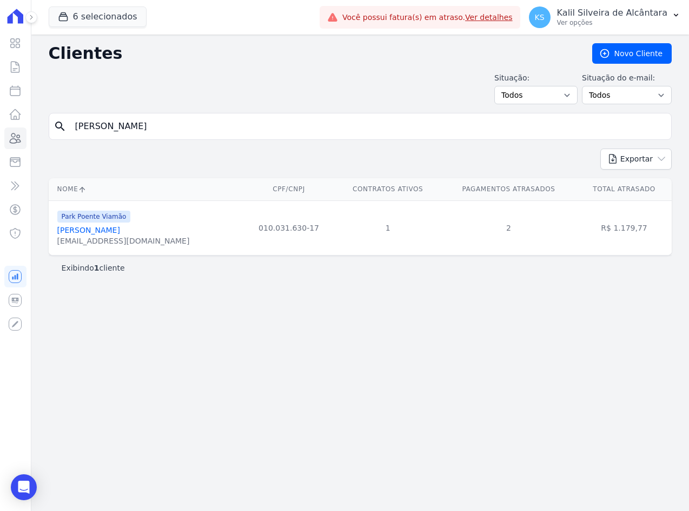
drag, startPoint x: 198, startPoint y: 125, endPoint x: 1, endPoint y: 138, distance: 197.7
click at [17, 136] on div "Visão Geral Contratos [GEOGRAPHIC_DATA] Lotes Clientes Minha Carteira Transferê…" at bounding box center [344, 255] width 689 height 511
paste input "risciele [PERSON_NAME]"
type input "risciele [PERSON_NAME] [PERSON_NAME]"
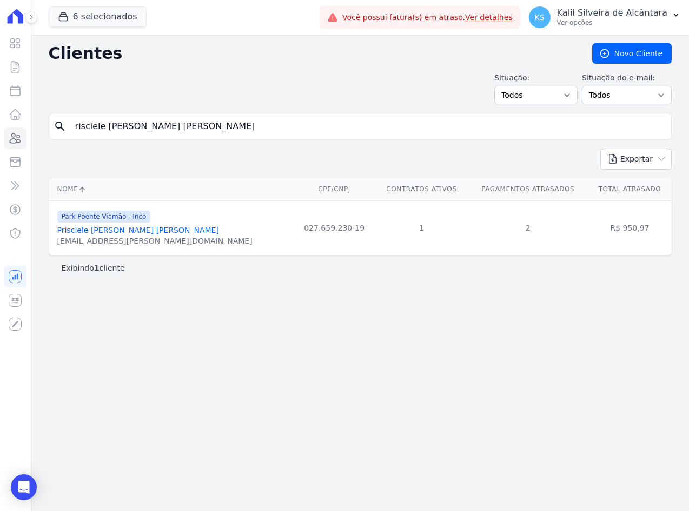
drag, startPoint x: 105, startPoint y: 134, endPoint x: 76, endPoint y: 130, distance: 30.0
click at [79, 130] on input "risciele [PERSON_NAME] [PERSON_NAME]" at bounding box center [368, 127] width 598 height 22
click at [168, 131] on input "risciele [PERSON_NAME] [PERSON_NAME]" at bounding box center [368, 127] width 598 height 22
drag, startPoint x: 168, startPoint y: 131, endPoint x: 33, endPoint y: 138, distance: 134.8
click at [35, 138] on div "Clientes [GEOGRAPHIC_DATA] Situação: Todos Adimplentes Inadimplentes Situação d…" at bounding box center [359, 273] width 657 height 477
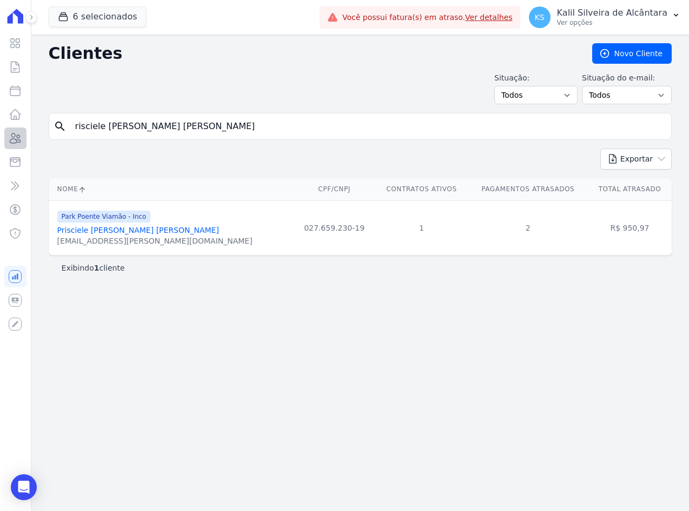
paste input "[PERSON_NAME]"
type input "[PERSON_NAME]"
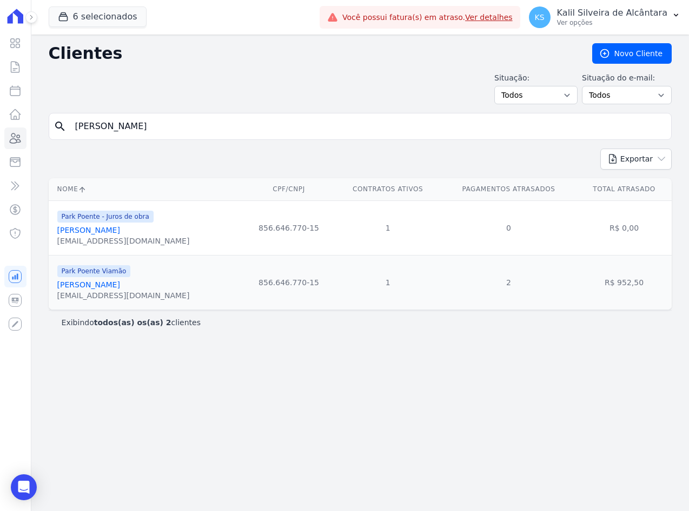
drag, startPoint x: 186, startPoint y: 127, endPoint x: -9, endPoint y: 126, distance: 195.1
click at [0, 126] on html "Visão Geral Contratos [GEOGRAPHIC_DATA] Lotes Clientes Minha Carteira Transferê…" at bounding box center [344, 255] width 689 height 511
paste input "Ritiele De Amorim De Azambuja"
type input "Ritiele De Amorim De Azambuja"
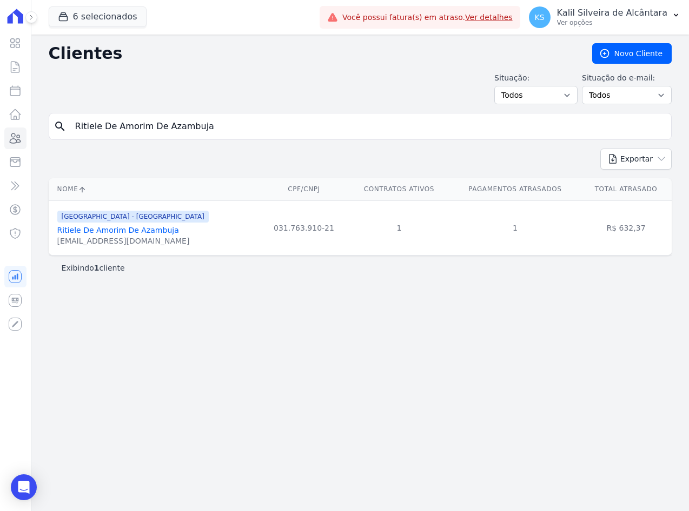
drag, startPoint x: 238, startPoint y: 126, endPoint x: -34, endPoint y: 141, distance: 272.8
click at [0, 141] on html "Visão Geral Contratos [GEOGRAPHIC_DATA] Lotes Clientes Minha Carteira Transferê…" at bounding box center [344, 255] width 689 height 511
paste input "[PERSON_NAME] [PERSON_NAME]"
type input "[PERSON_NAME] [PERSON_NAME]"
drag, startPoint x: 206, startPoint y: 132, endPoint x: -106, endPoint y: 108, distance: 313.9
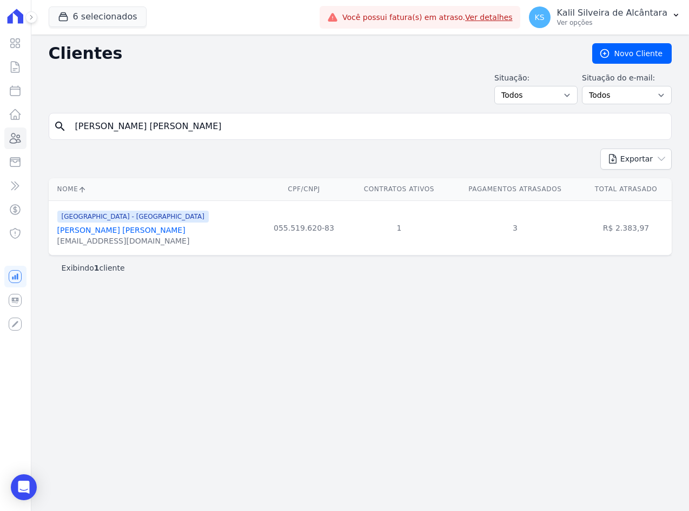
click at [0, 108] on html "Visão Geral Contratos [GEOGRAPHIC_DATA] Lotes Clientes Minha Carteira Transferê…" at bounding box center [344, 255] width 689 height 511
paste input "uan [PERSON_NAME] [PERSON_NAME]"
type input "[PERSON_NAME] Da [PERSON_NAME]"
click at [0, 106] on html "Visão Geral Contratos [GEOGRAPHIC_DATA] Lotes Clientes Minha Carteira Transferê…" at bounding box center [344, 255] width 689 height 511
paste input "Deise [PERSON_NAME]"
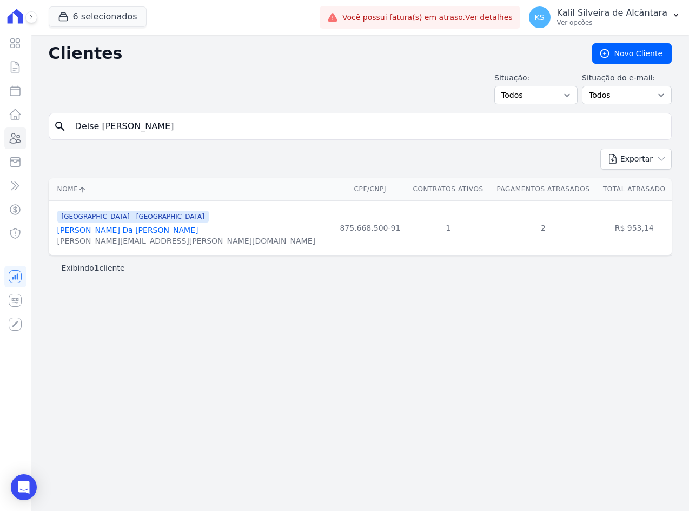
type input "Deise [PERSON_NAME]"
drag, startPoint x: 198, startPoint y: 121, endPoint x: 0, endPoint y: 125, distance: 198.4
click at [5, 123] on div "Visão Geral Contratos [GEOGRAPHIC_DATA] Lotes Clientes Minha Carteira Transferê…" at bounding box center [344, 255] width 689 height 511
paste input "[PERSON_NAME]"
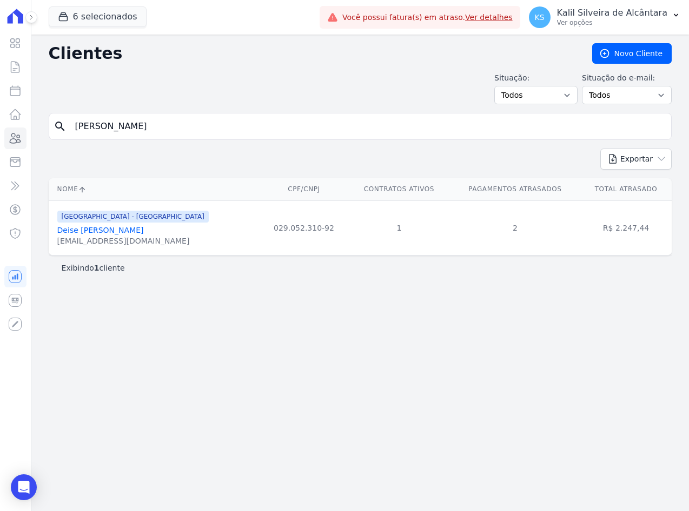
type input "[PERSON_NAME]"
click at [119, 228] on link "[PERSON_NAME]" at bounding box center [88, 230] width 63 height 9
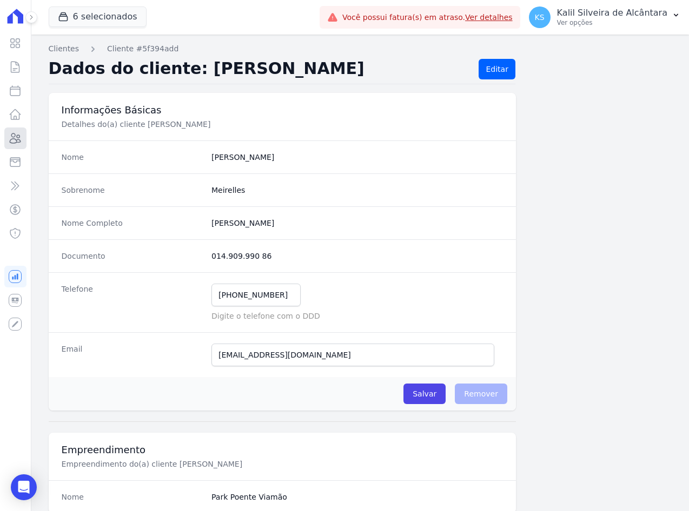
click at [18, 145] on link "Clientes" at bounding box center [15, 139] width 22 height 22
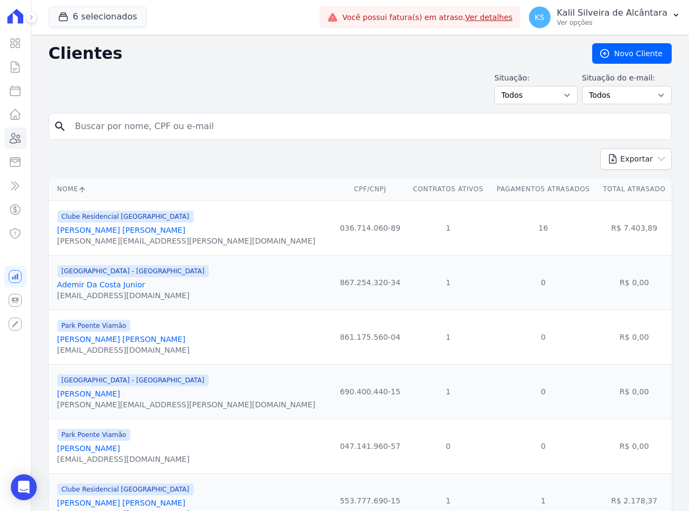
click at [162, 135] on input "search" at bounding box center [368, 127] width 598 height 22
paste input "[PERSON_NAME] [PERSON_NAME]"
type input "[PERSON_NAME] [PERSON_NAME]"
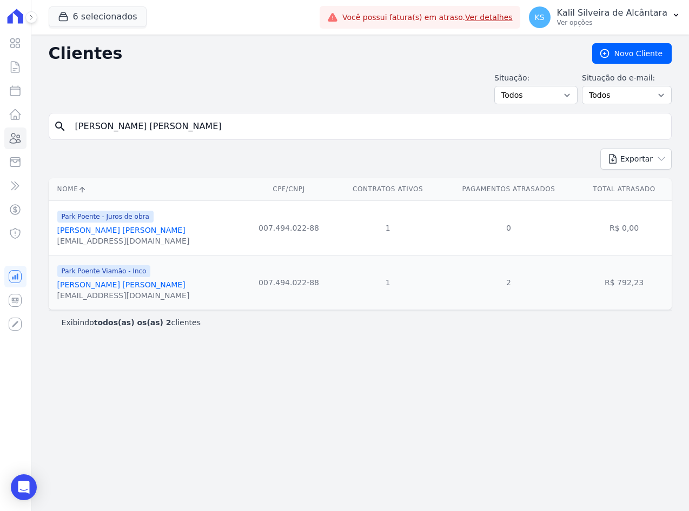
drag, startPoint x: 150, startPoint y: 129, endPoint x: 80, endPoint y: 128, distance: 70.3
click at [114, 128] on input "[PERSON_NAME] [PERSON_NAME]" at bounding box center [368, 127] width 598 height 22
click at [219, 131] on input "[PERSON_NAME] [PERSON_NAME]" at bounding box center [368, 127] width 598 height 22
click at [211, 129] on input "[PERSON_NAME] [PERSON_NAME]" at bounding box center [368, 127] width 598 height 22
drag, startPoint x: 205, startPoint y: 129, endPoint x: -39, endPoint y: 152, distance: 246.0
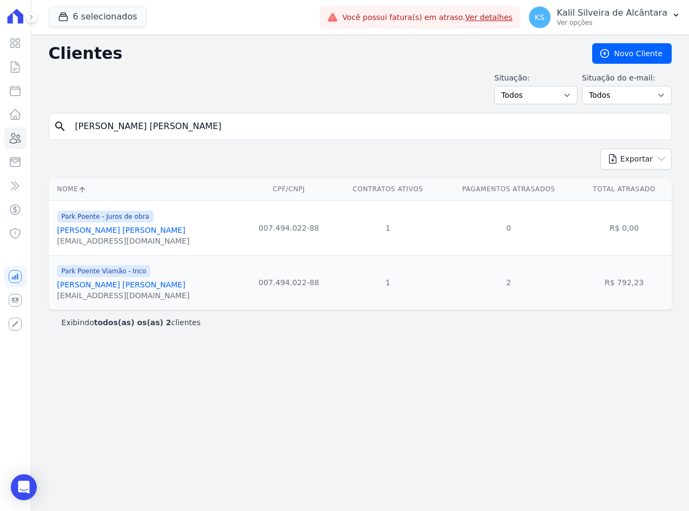
click at [0, 152] on html "Visão Geral Contratos [GEOGRAPHIC_DATA] Lotes Clientes Minha Carteira Transferê…" at bounding box center [344, 255] width 689 height 511
paste input "[PERSON_NAME]"
type input "[PERSON_NAME]"
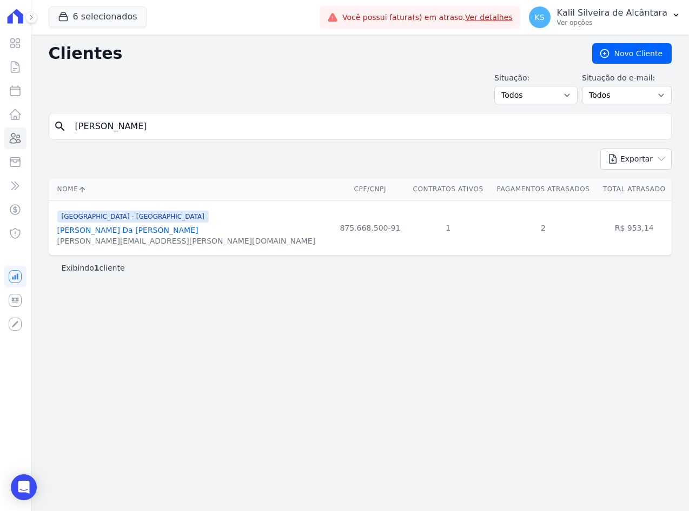
drag, startPoint x: 192, startPoint y: 135, endPoint x: -11, endPoint y: 128, distance: 203.4
click at [0, 128] on html "Visão Geral Contratos [GEOGRAPHIC_DATA] Lotes Clientes Minha Carteira Transferê…" at bounding box center [344, 255] width 689 height 511
paste input "[PERSON_NAME]"
type input "[PERSON_NAME]"
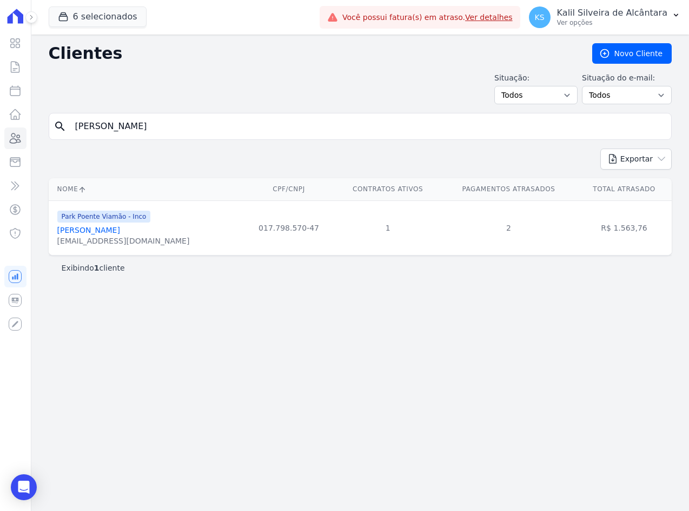
drag, startPoint x: 166, startPoint y: 117, endPoint x: -42, endPoint y: 141, distance: 208.9
click at [0, 141] on html "Visão Geral Contratos [GEOGRAPHIC_DATA] Lotes Clientes Minha Carteira Transferê…" at bounding box center [344, 255] width 689 height 511
paste input "Rochelly Euclides Velasques"
type input "Rochelly Euclides Velasques"
click at [90, 229] on link "Rochelly Euclides Velasques" at bounding box center [110, 230] width 106 height 9
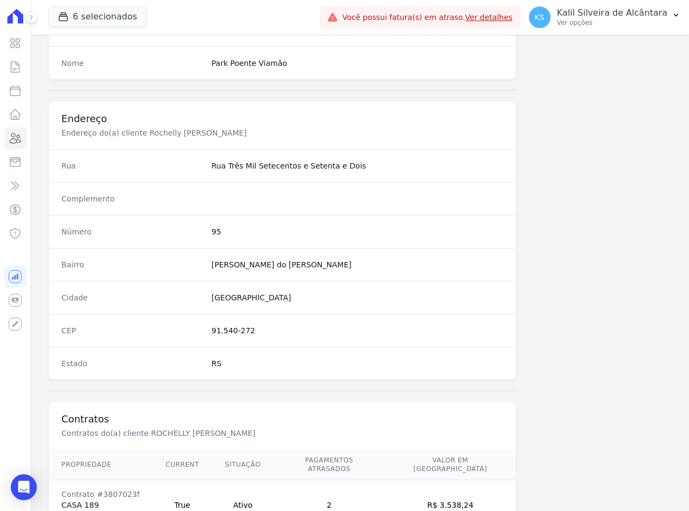
scroll to position [500, 0]
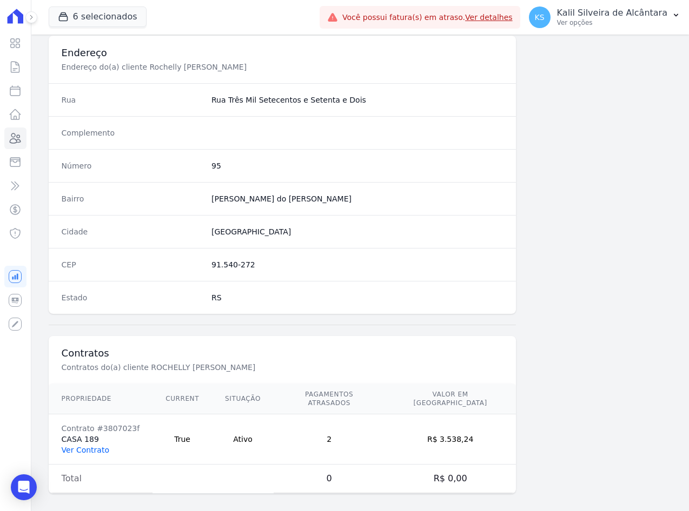
click at [95, 446] on link "Ver Contrato" at bounding box center [86, 450] width 48 height 9
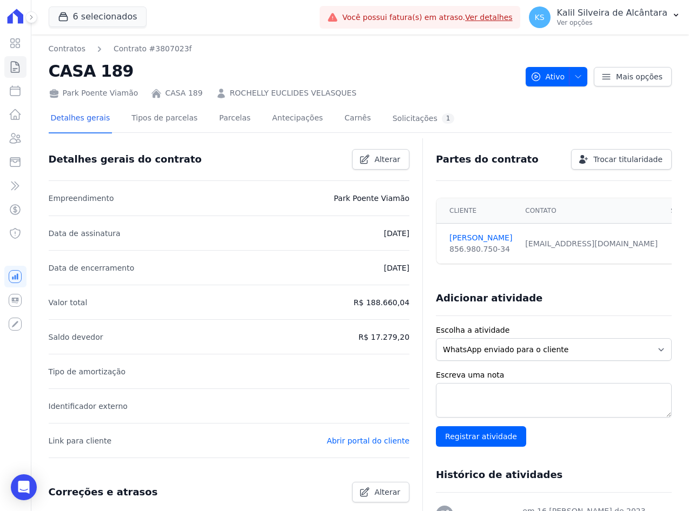
click at [246, 111] on div "Detalhes gerais Tipos de parcelas [GEOGRAPHIC_DATA] Antecipações [PERSON_NAME] …" at bounding box center [253, 119] width 408 height 29
click at [228, 122] on link "Parcelas" at bounding box center [235, 119] width 36 height 29
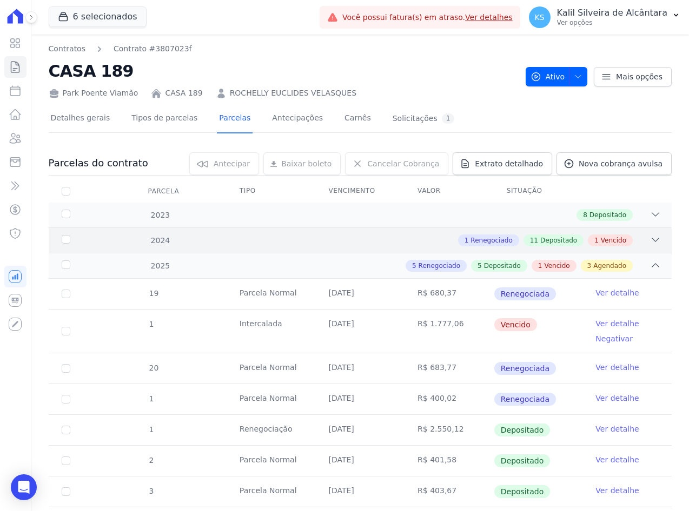
click at [350, 239] on div "1 Renegociado 11 Depositado 1 Vencido" at bounding box center [390, 241] width 541 height 12
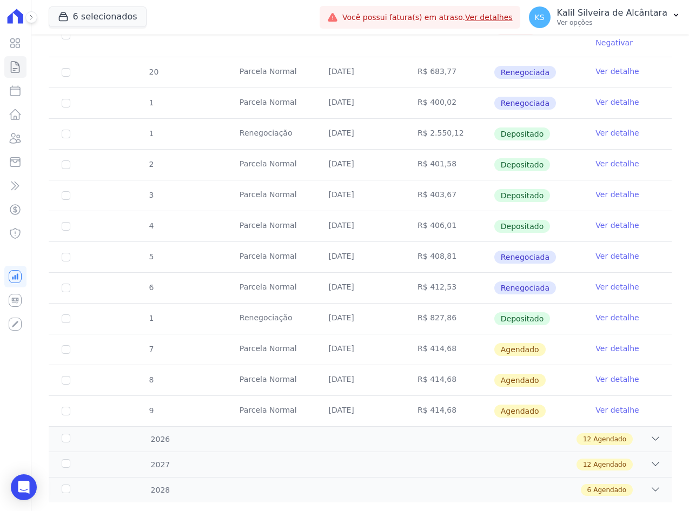
scroll to position [747, 0]
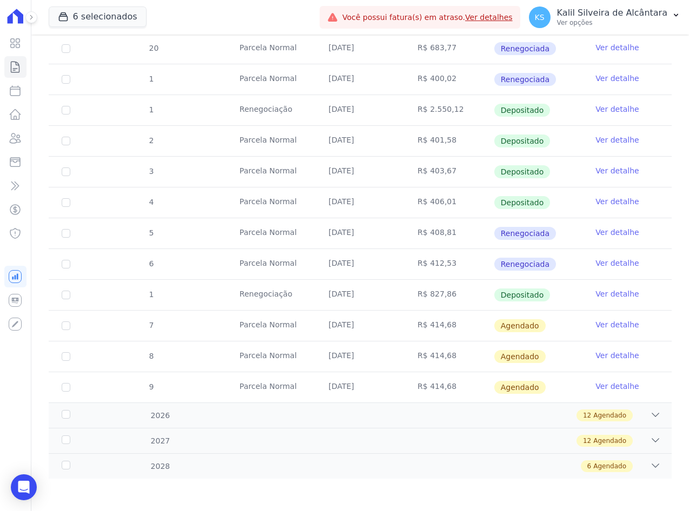
click at [203, 232] on tr "5 [GEOGRAPHIC_DATA] [DATE] R$ 408,81 Renegociada Ver detalhe" at bounding box center [360, 233] width 623 height 31
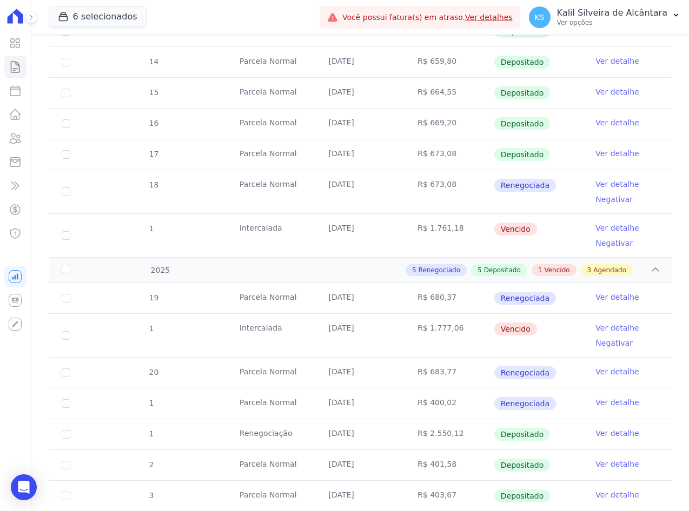
click at [236, 226] on td "Intercalada" at bounding box center [270, 235] width 89 height 43
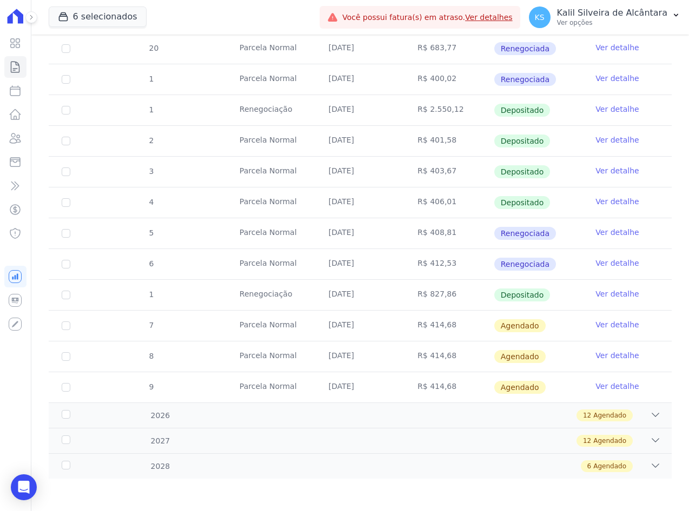
drag, startPoint x: 536, startPoint y: 299, endPoint x: 521, endPoint y: 271, distance: 32.7
click at [521, 271] on tbody "19 [GEOGRAPHIC_DATA] [DATE] R$ 680,37 Renegociada Ver detalhe 1 [GEOGRAPHIC_DAT…" at bounding box center [360, 181] width 623 height 444
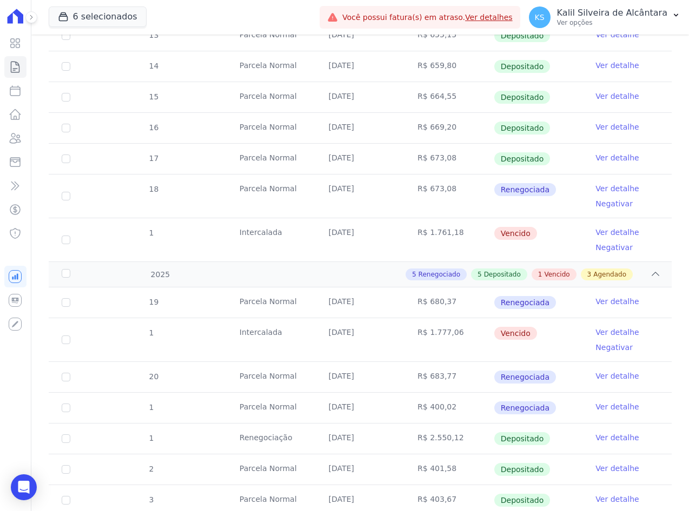
scroll to position [476, 0]
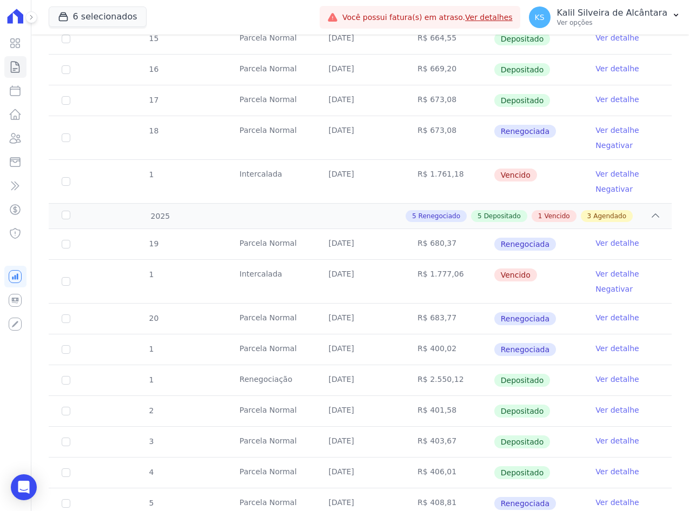
drag, startPoint x: 541, startPoint y: 272, endPoint x: 350, endPoint y: 258, distance: 191.3
click at [350, 258] on tbody "19 [GEOGRAPHIC_DATA] [DATE] R$ 680,37 Renegociada Ver detalhe 1 [GEOGRAPHIC_DAT…" at bounding box center [360, 451] width 623 height 444
drag, startPoint x: 350, startPoint y: 258, endPoint x: 471, endPoint y: 170, distance: 149.9
click at [471, 170] on td "R$ 1.761,18" at bounding box center [448, 181] width 89 height 43
drag, startPoint x: 527, startPoint y: 272, endPoint x: 458, endPoint y: 274, distance: 68.7
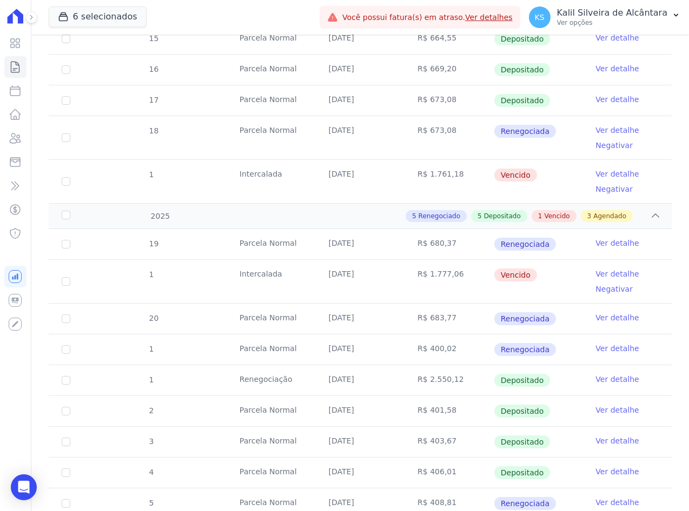
click at [458, 274] on tr "1 [GEOGRAPHIC_DATA] [DATE] R$ 1.777,06 [GEOGRAPHIC_DATA] Ver detalhe Negativar" at bounding box center [360, 281] width 623 height 44
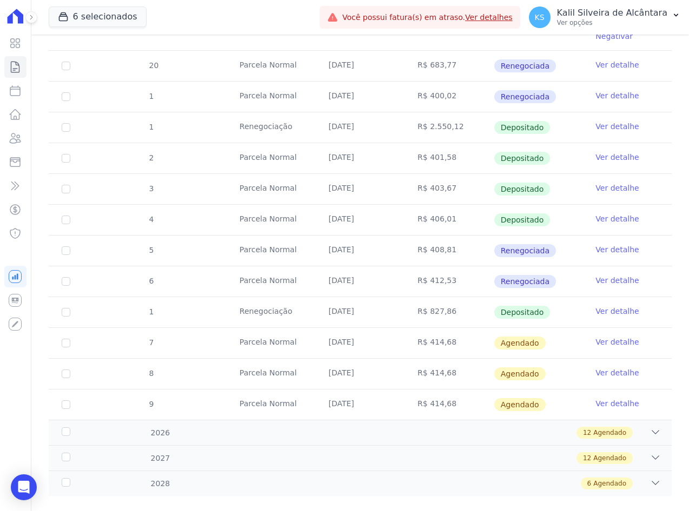
scroll to position [747, 0]
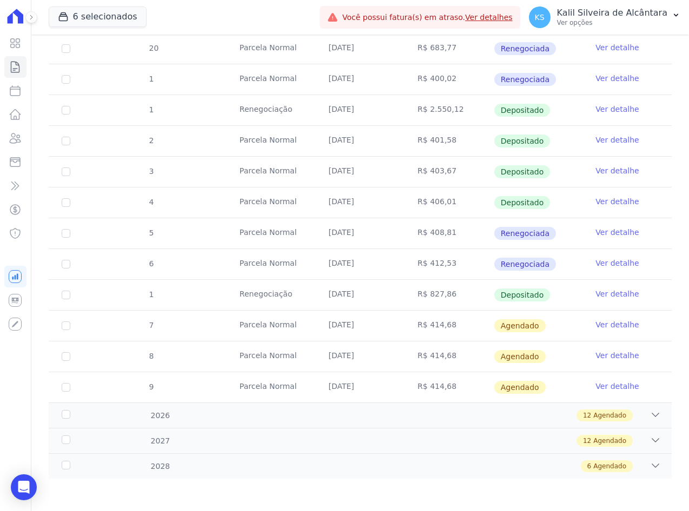
drag, startPoint x: 531, startPoint y: 322, endPoint x: 212, endPoint y: 328, distance: 319.0
click at [212, 328] on tr "7 [GEOGRAPHIC_DATA] [DATE] R$ 414,68 [GEOGRAPHIC_DATA] Ver detalhe" at bounding box center [360, 325] width 623 height 31
drag, startPoint x: 212, startPoint y: 328, endPoint x: 136, endPoint y: 337, distance: 76.8
click at [138, 338] on div "7" at bounding box center [151, 325] width 32 height 29
click at [13, 141] on icon at bounding box center [15, 138] width 13 height 13
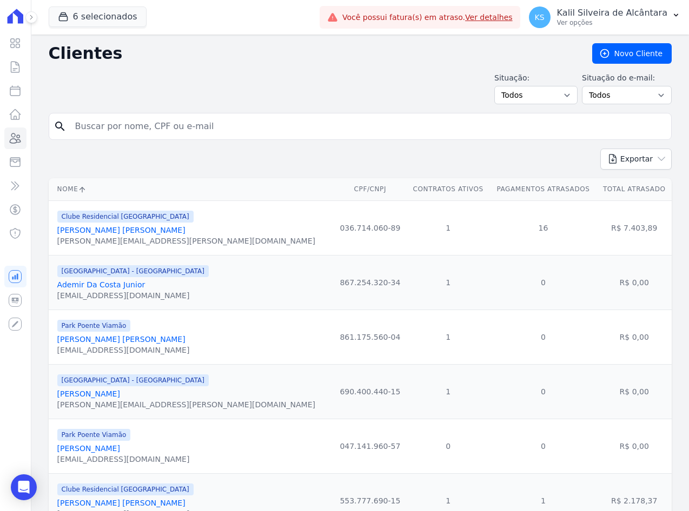
click at [223, 124] on input "search" at bounding box center [368, 127] width 598 height 22
paste input "[PERSON_NAME]"
type input "[PERSON_NAME]"
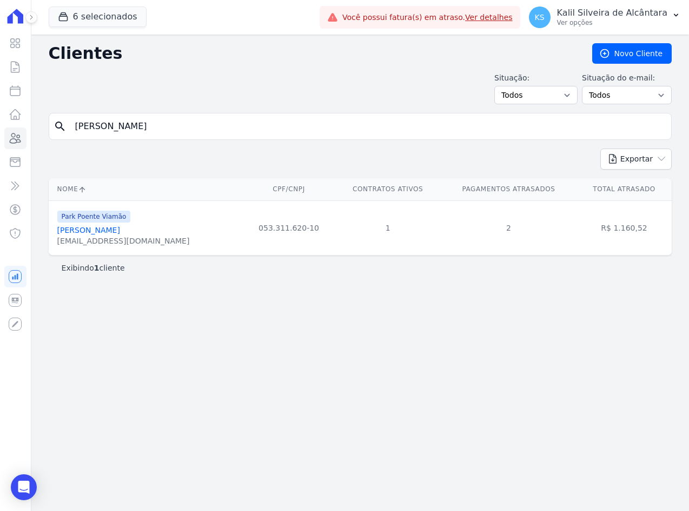
drag, startPoint x: 232, startPoint y: 130, endPoint x: -69, endPoint y: 129, distance: 301.1
click at [0, 129] on html "Visão Geral Contratos [GEOGRAPHIC_DATA] Lotes Clientes Minha Carteira Transferê…" at bounding box center [344, 255] width 689 height 511
paste input "[PERSON_NAME]"
type input "[PERSON_NAME] [PERSON_NAME]"
drag, startPoint x: 184, startPoint y: 128, endPoint x: -150, endPoint y: 137, distance: 334.2
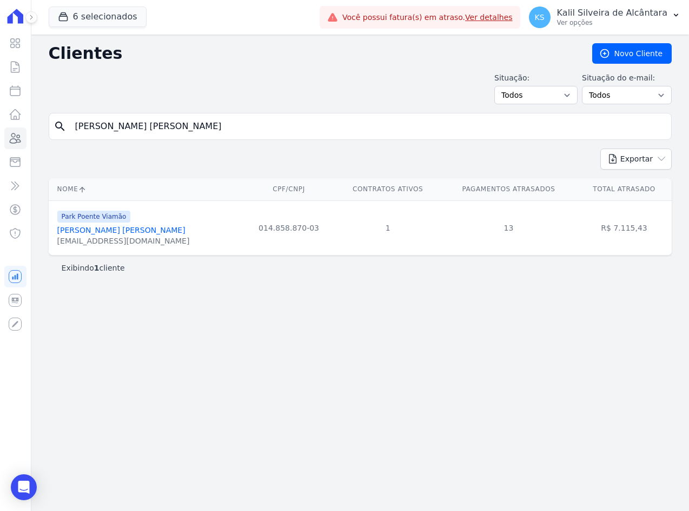
click at [0, 137] on html "Visão Geral Contratos [GEOGRAPHIC_DATA] Lotes Clientes Minha Carteira Transferê…" at bounding box center [344, 255] width 689 height 511
paste input "[PERSON_NAME] Da Silv"
type input "[PERSON_NAME]"
click at [0, 133] on html "Visão Geral Contratos [GEOGRAPHIC_DATA] Lotes Clientes Minha Carteira Transferê…" at bounding box center [344, 255] width 689 height 511
paste input "[MEDICAL_DATA][PERSON_NAME]"
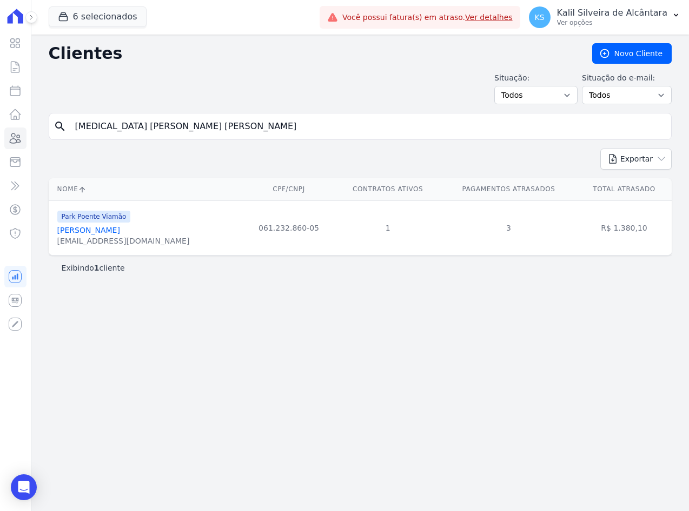
type input "[MEDICAL_DATA] [PERSON_NAME] [PERSON_NAME]"
drag, startPoint x: 185, startPoint y: 127, endPoint x: -28, endPoint y: 125, distance: 212.5
click at [0, 125] on html "Visão Geral Contratos [GEOGRAPHIC_DATA] Lotes Clientes Minha Carteira Transferê…" at bounding box center [344, 255] width 689 height 511
paste input "[PERSON_NAME] Da [PERSON_NAME]"
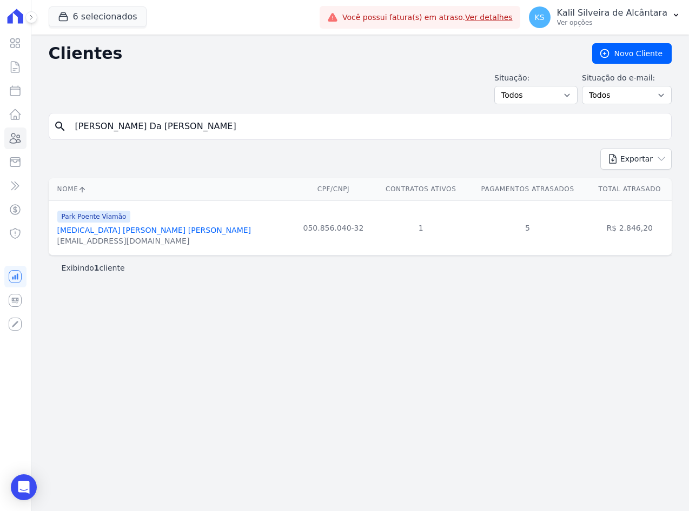
type input "[PERSON_NAME] Da [PERSON_NAME]"
click at [97, 230] on link "[PERSON_NAME] Da [PERSON_NAME]" at bounding box center [127, 230] width 141 height 9
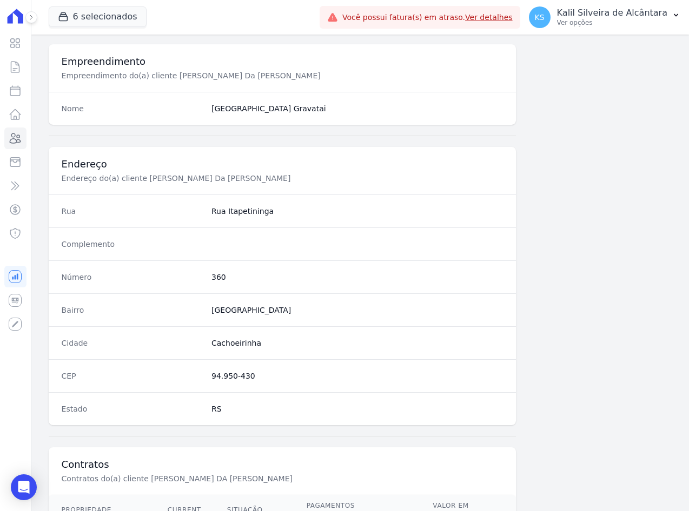
scroll to position [500, 0]
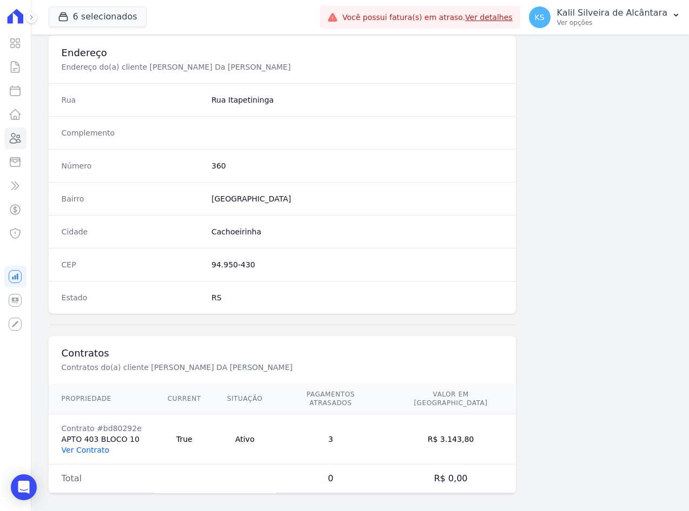
click at [101, 446] on link "Ver Contrato" at bounding box center [86, 450] width 48 height 9
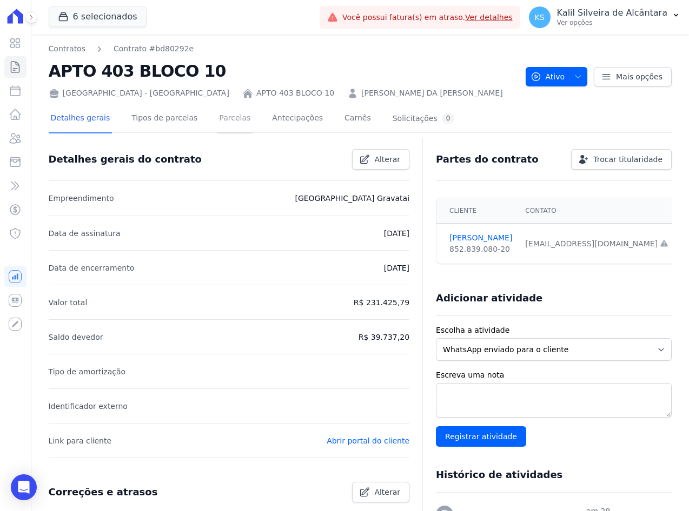
click at [217, 114] on link "Parcelas" at bounding box center [235, 119] width 36 height 29
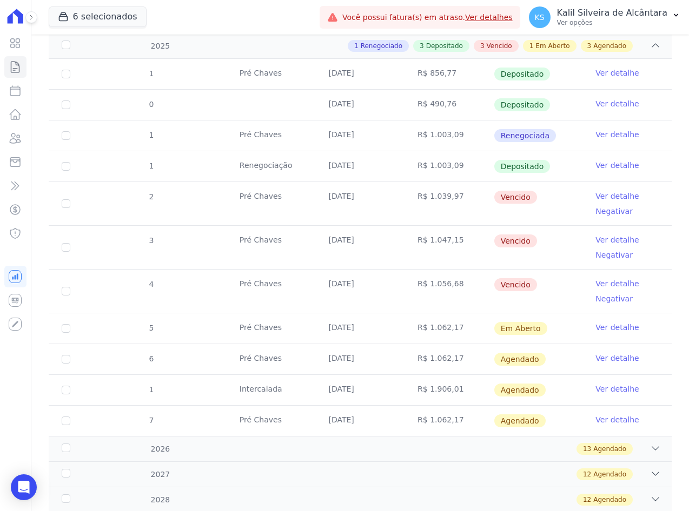
scroll to position [216, 0]
